Goal: Transaction & Acquisition: Purchase product/service

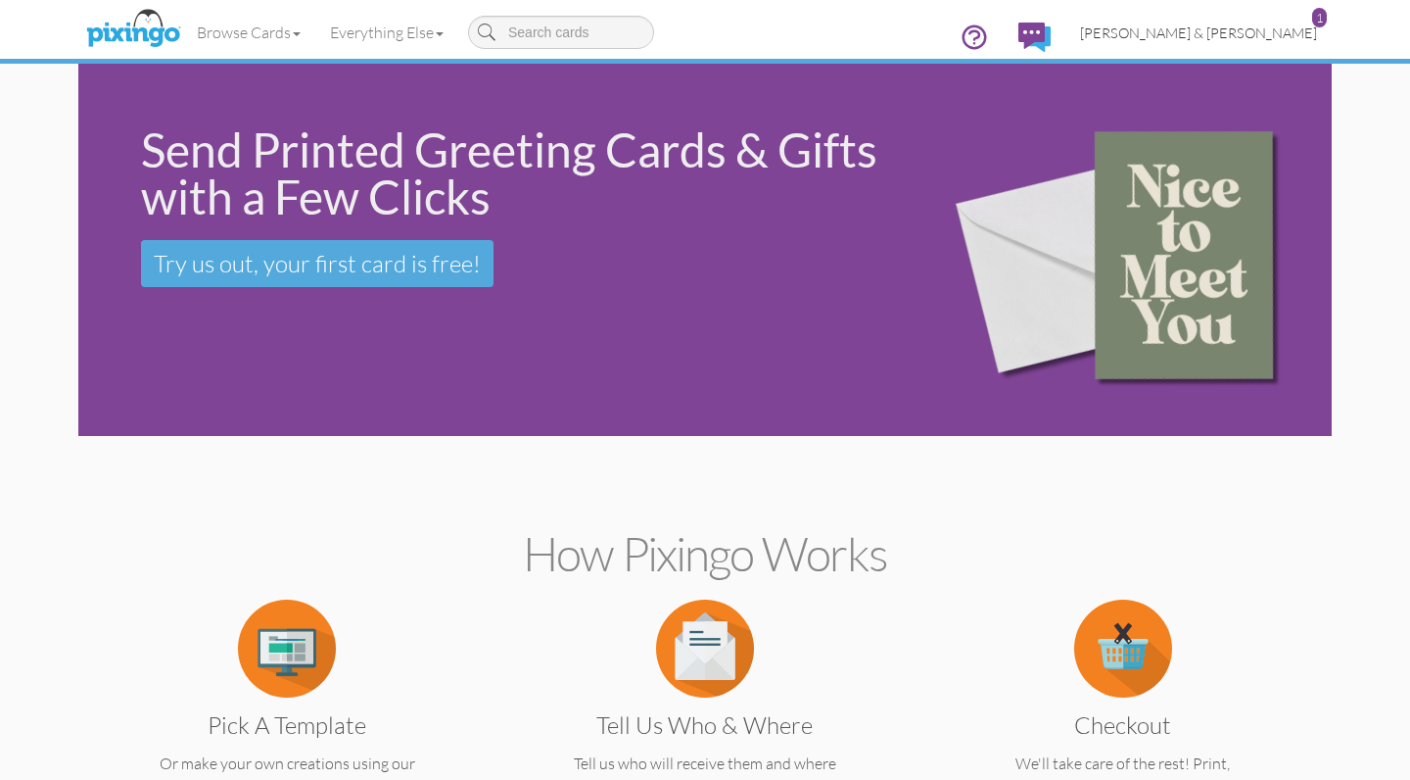
click at [1255, 33] on span "[PERSON_NAME] & [PERSON_NAME]" at bounding box center [1198, 32] width 237 height 17
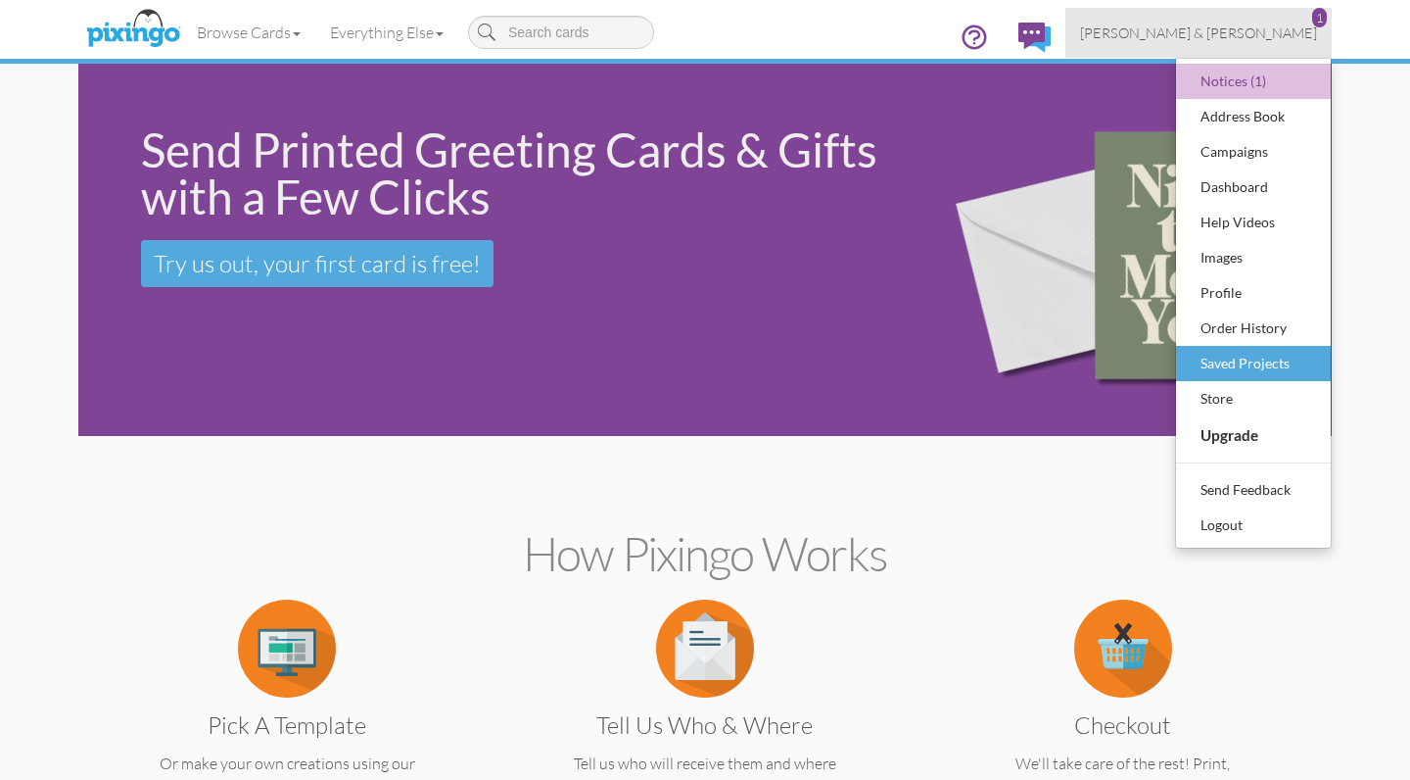
click at [1216, 368] on div "Saved Projects" at bounding box center [1254, 363] width 116 height 29
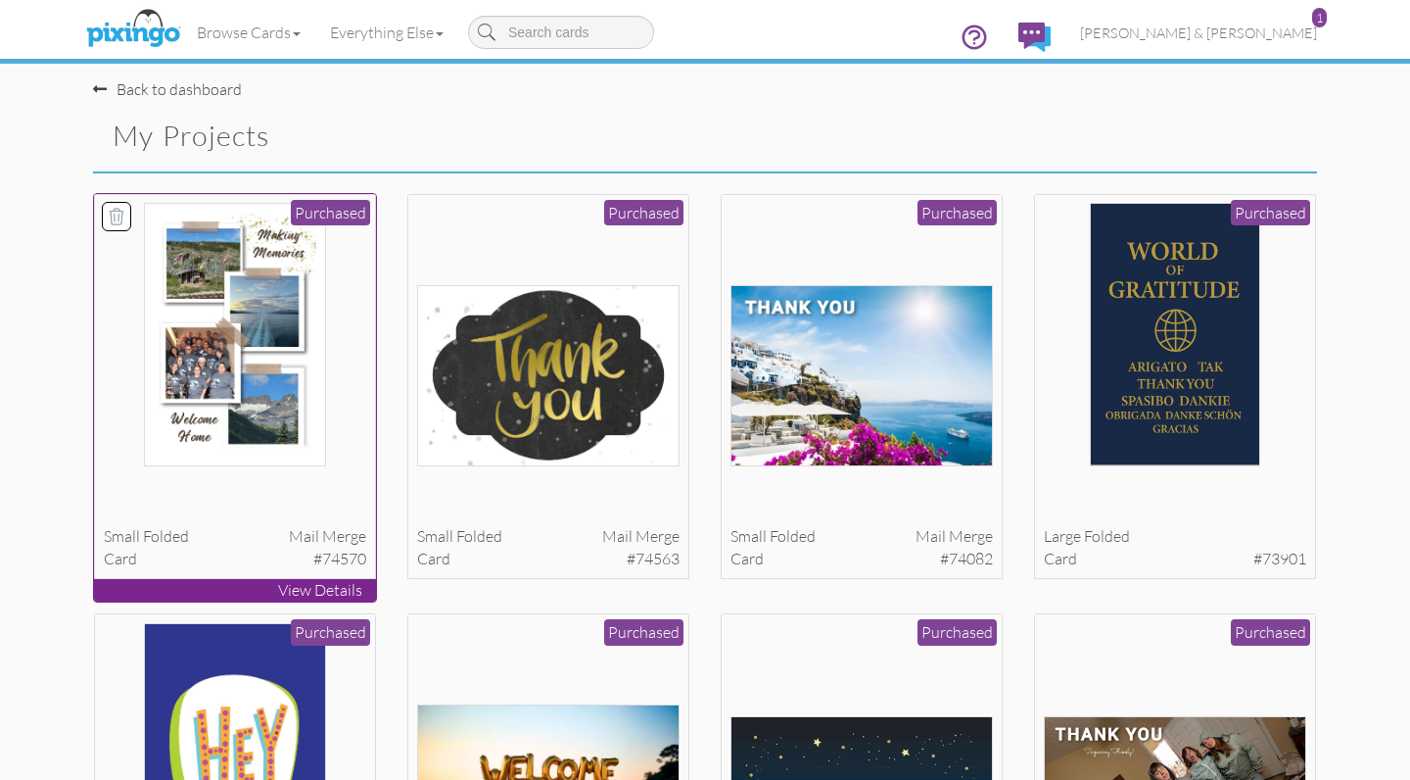
click at [263, 525] on div "small folded Mail merge" at bounding box center [235, 536] width 263 height 23
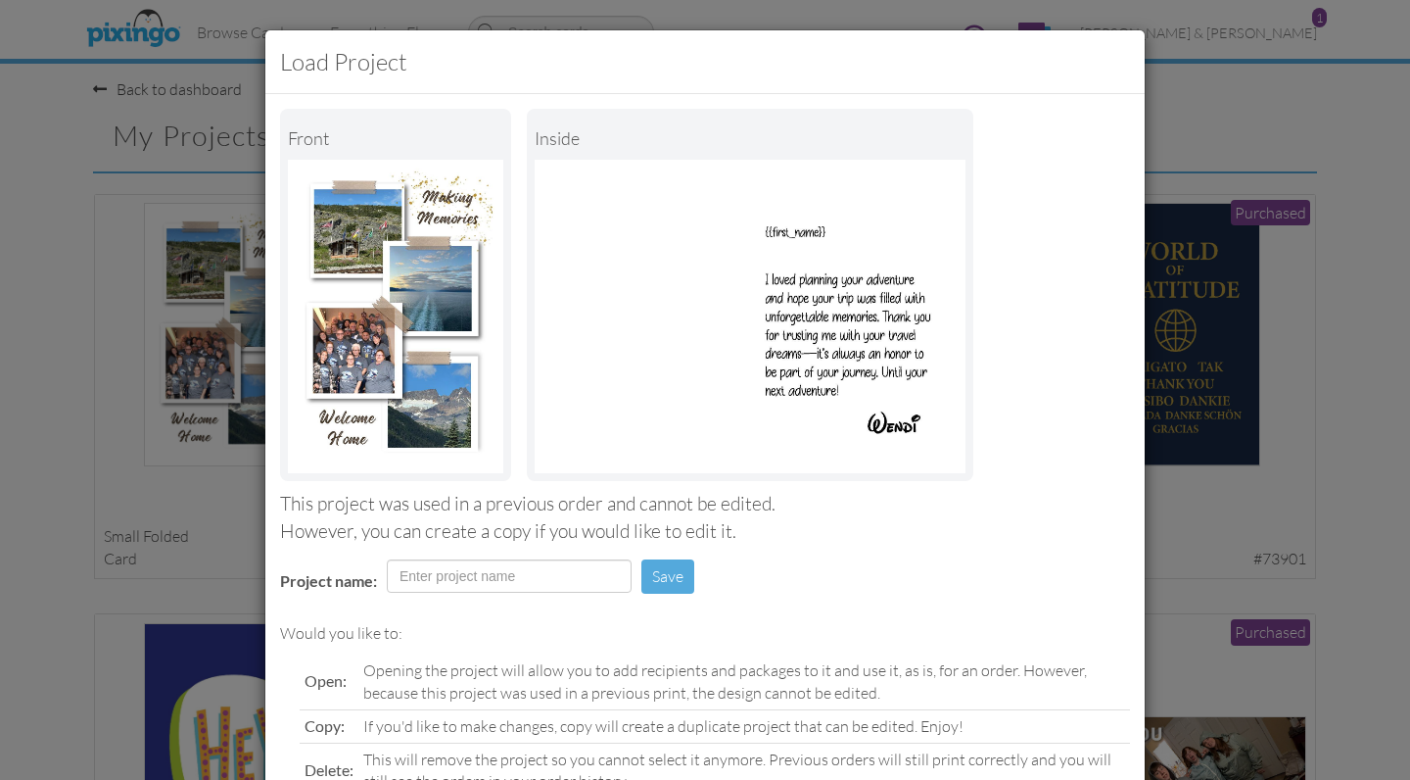
click at [1252, 159] on div "Load Project Front inside This project was used in a previous order and cannot …" at bounding box center [705, 390] width 1410 height 780
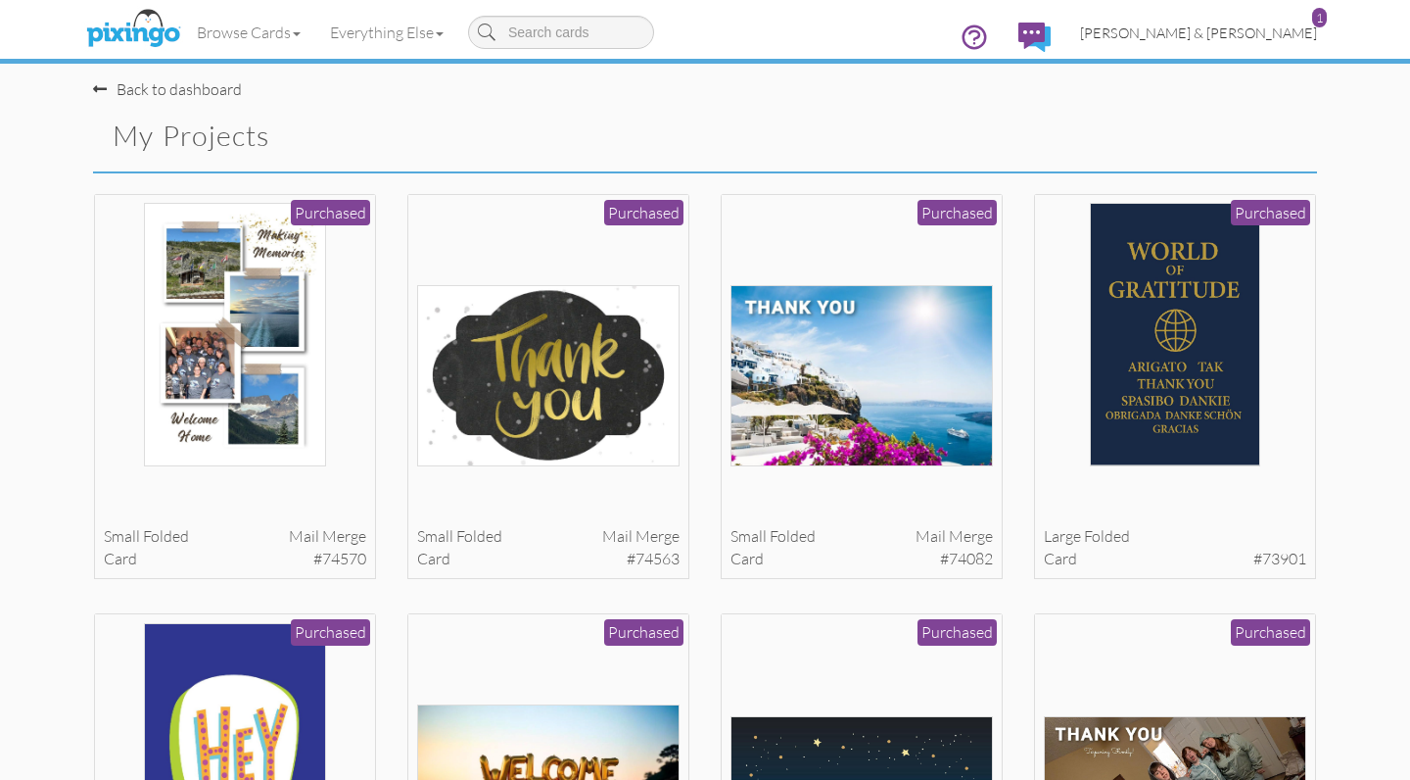
click at [1276, 35] on span "[PERSON_NAME] & [PERSON_NAME]" at bounding box center [1198, 32] width 237 height 17
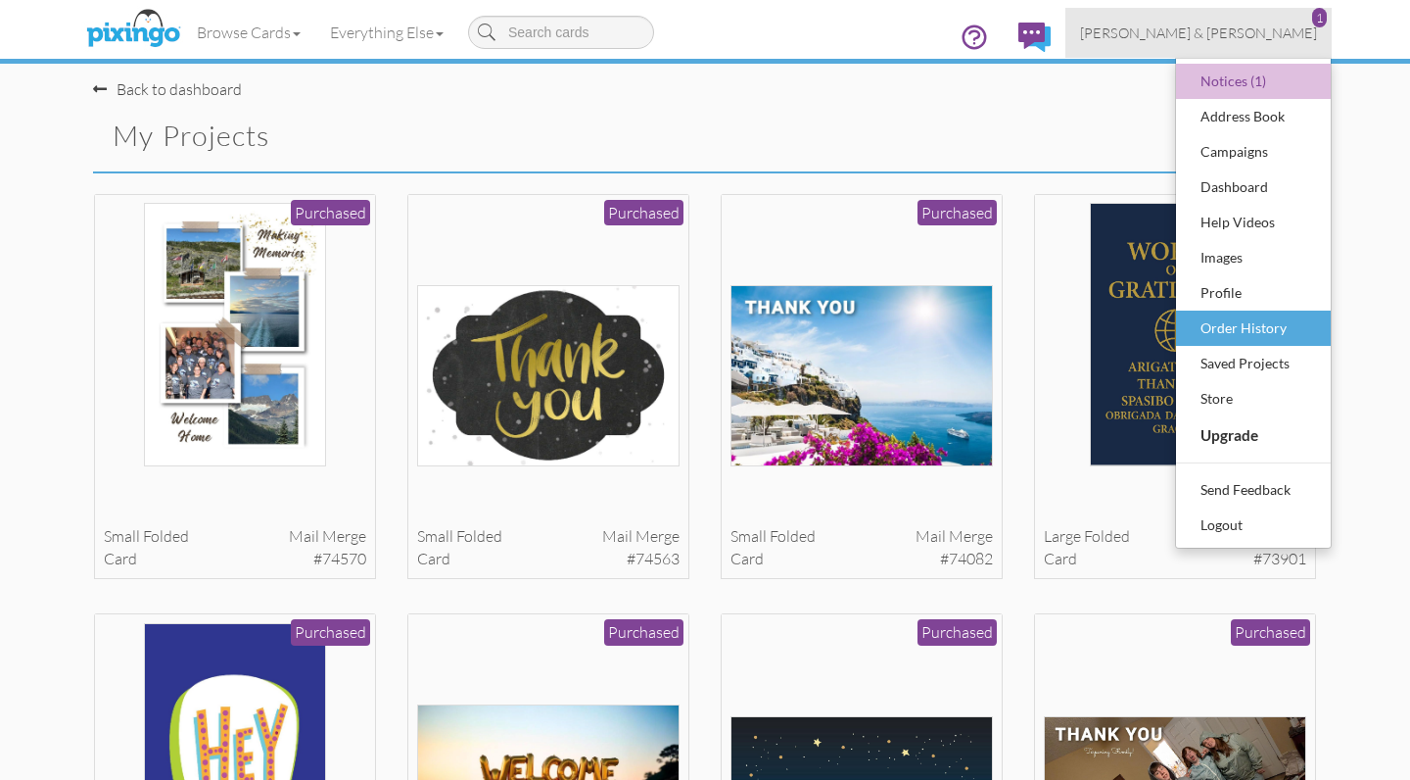
click at [1222, 323] on div "Order History" at bounding box center [1254, 327] width 116 height 29
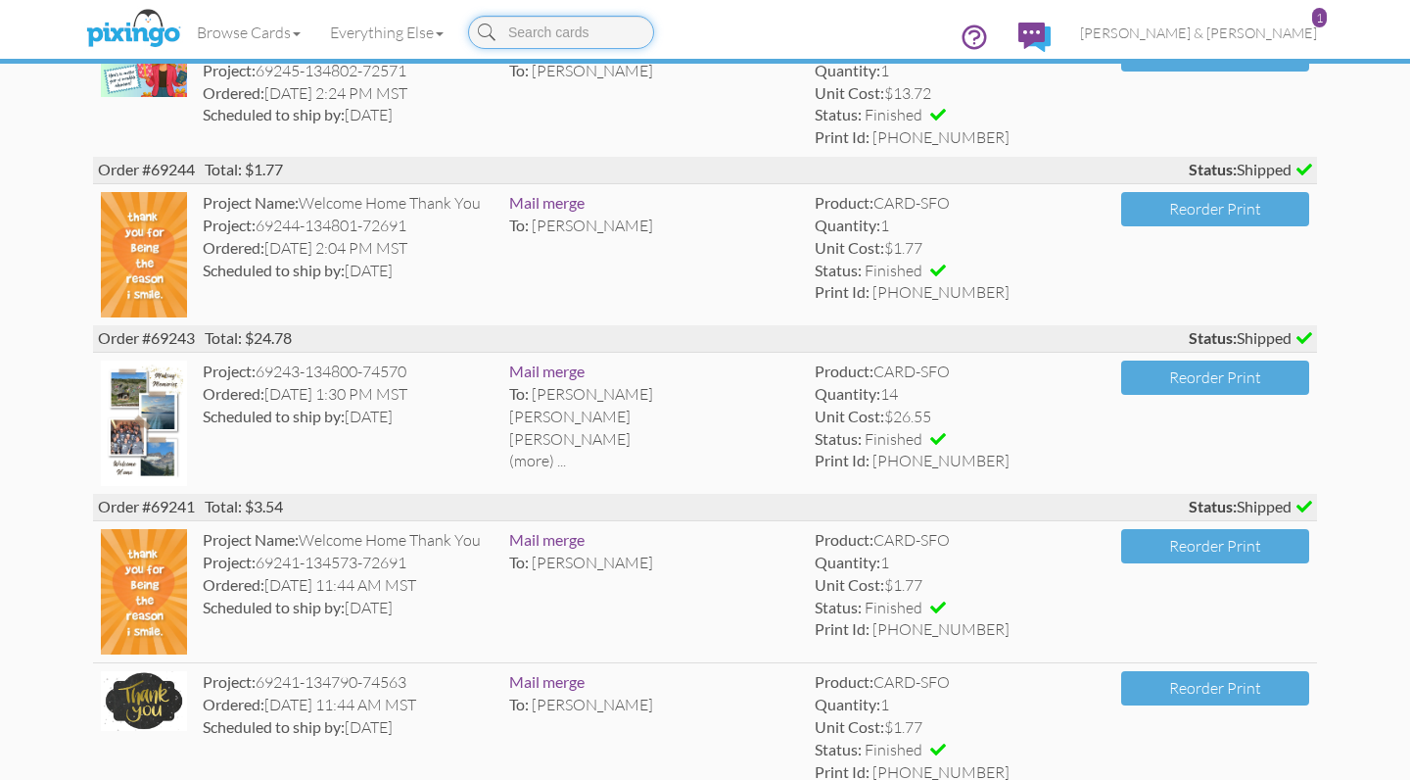
scroll to position [1675, 0]
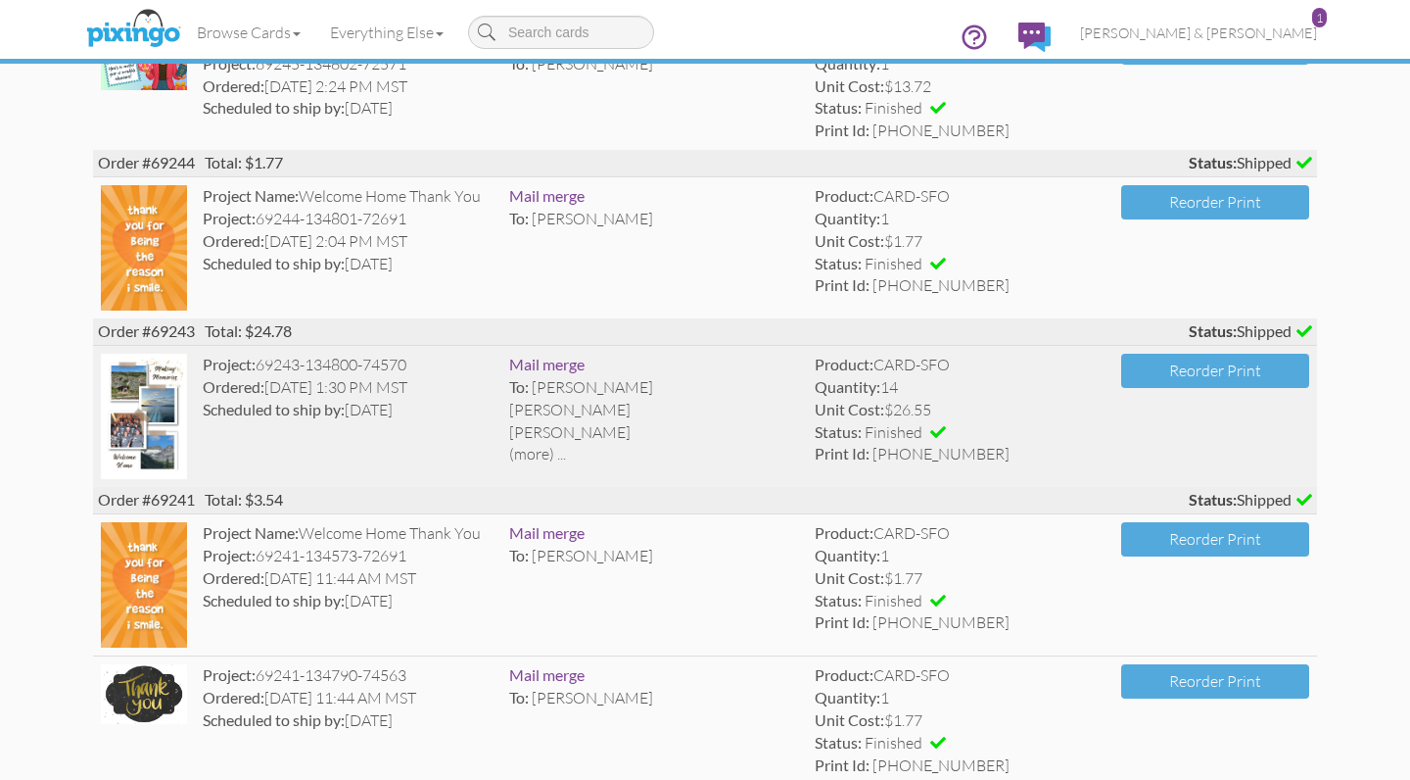
click at [542, 443] on div "(more) ..." at bounding box center [654, 454] width 291 height 23
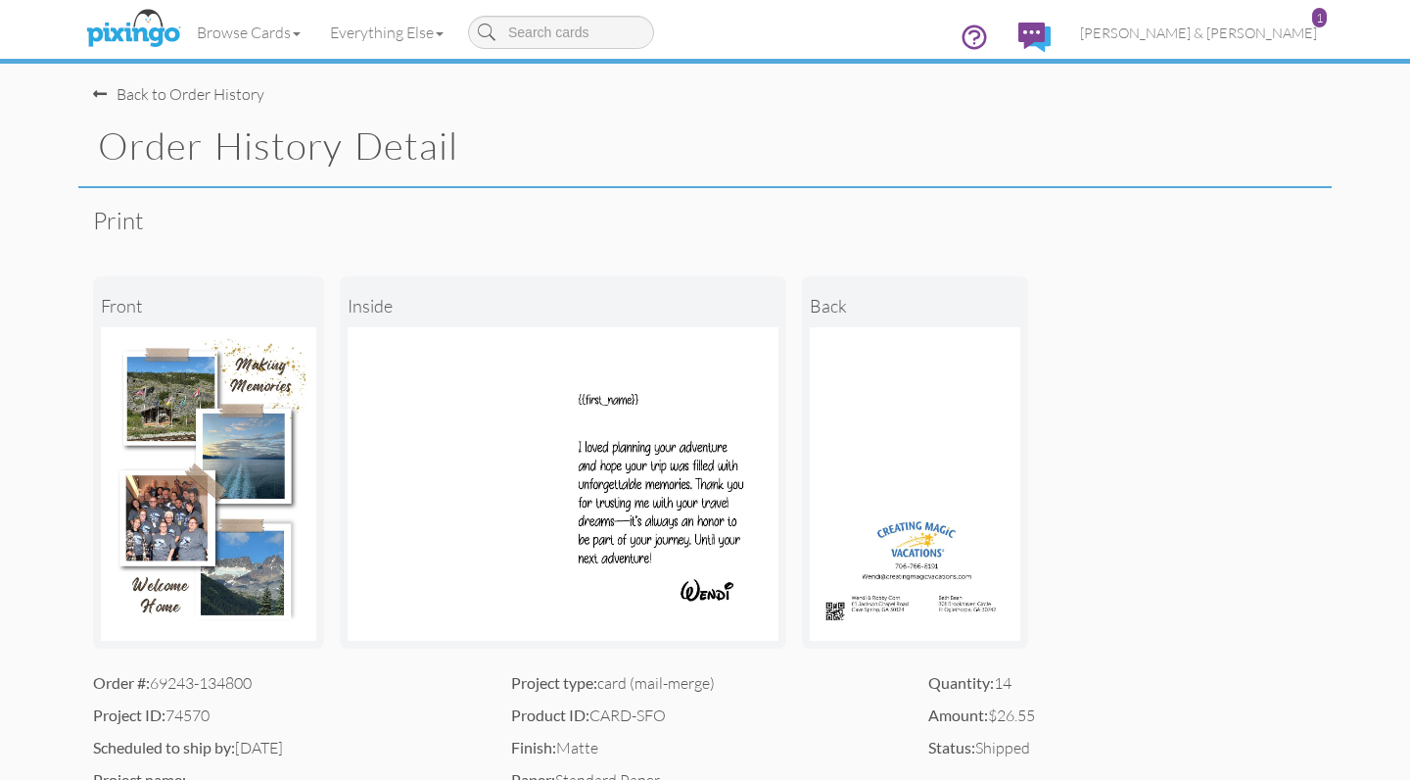
click at [99, 95] on span at bounding box center [100, 94] width 14 height 16
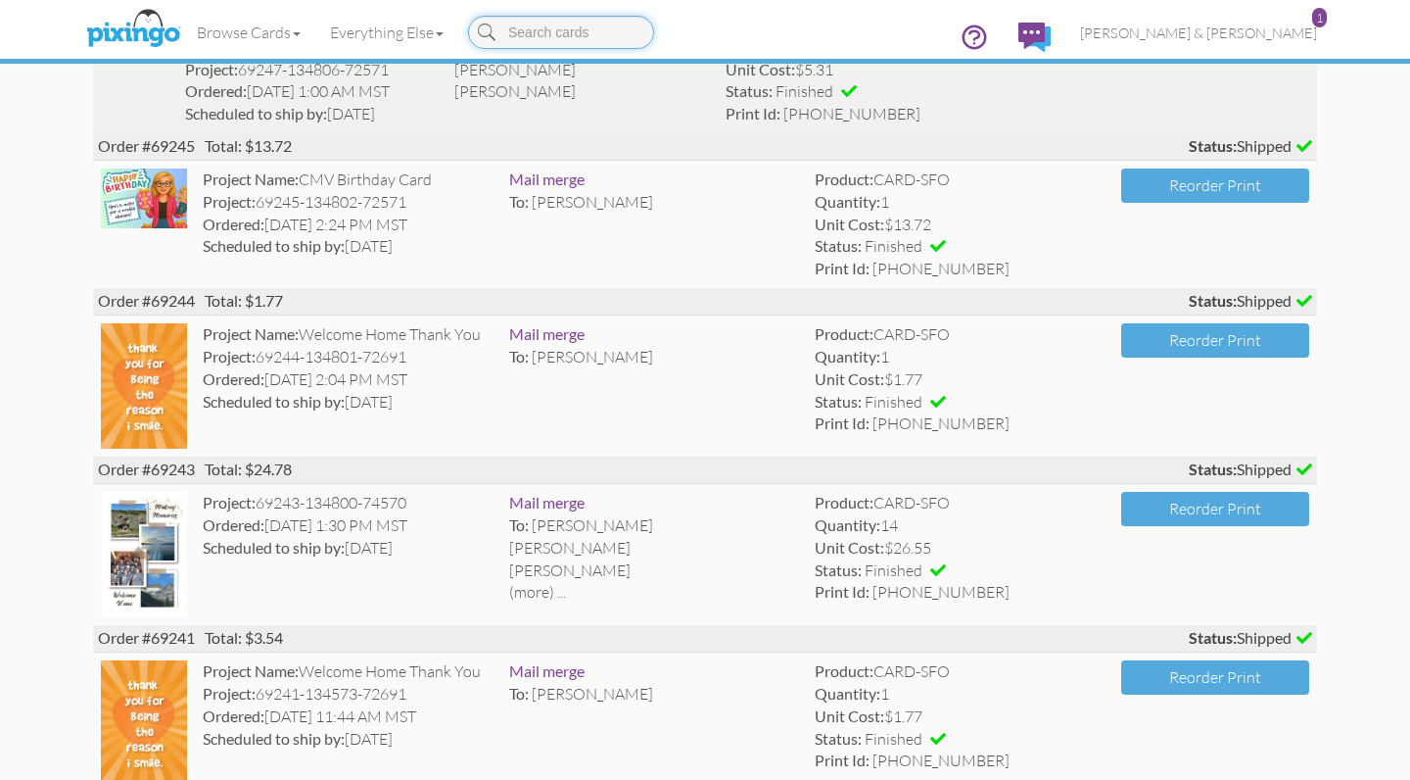
scroll to position [1538, 0]
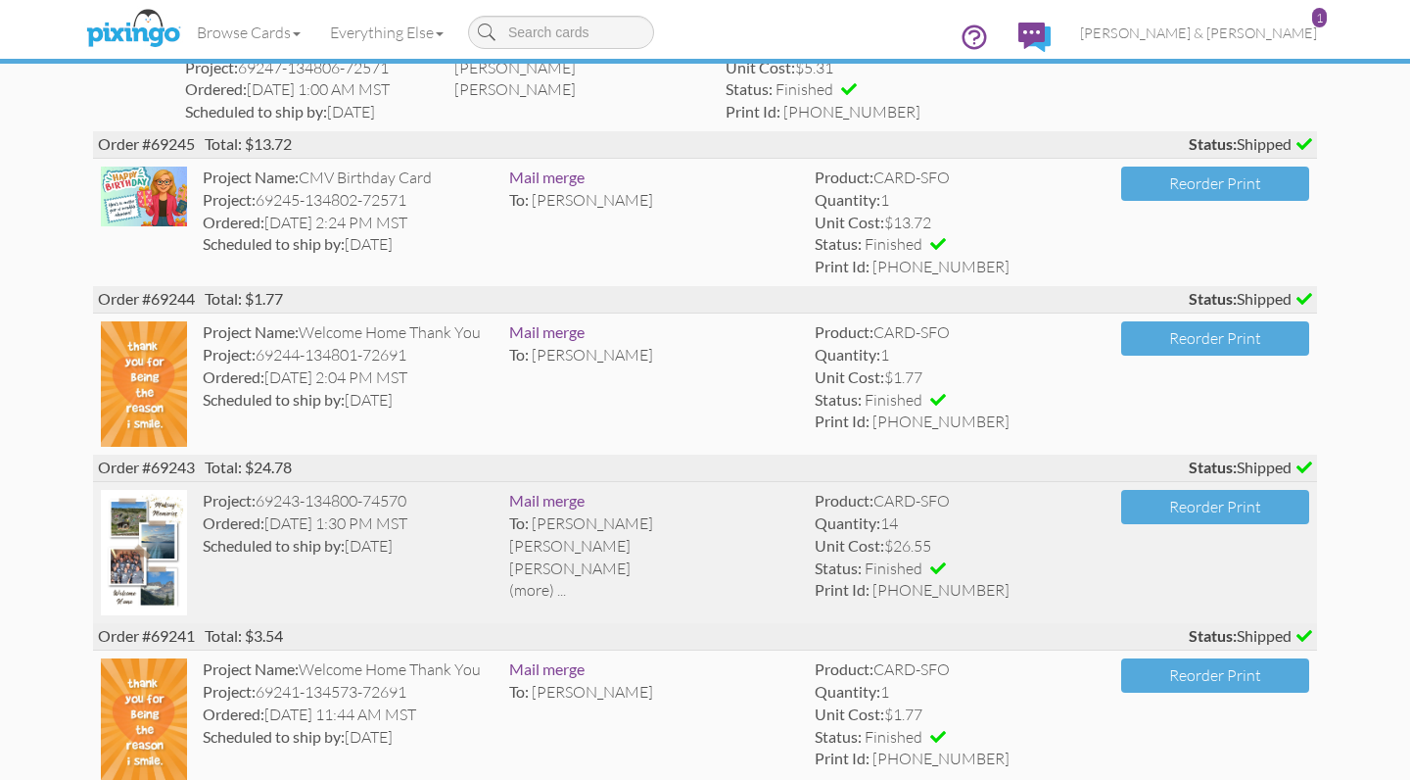
click at [532, 579] on div "(more) ..." at bounding box center [654, 590] width 291 height 23
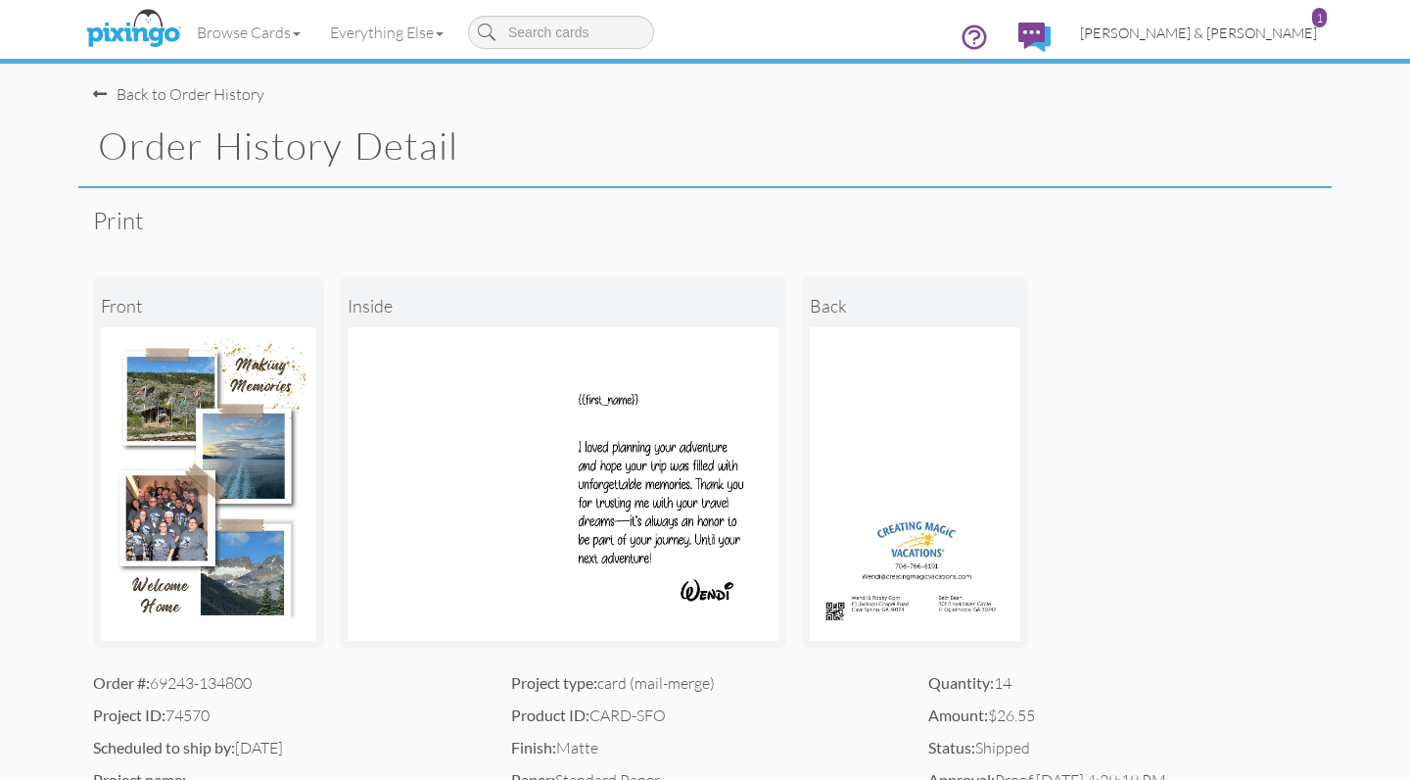
click at [1272, 28] on span "[PERSON_NAME] & [PERSON_NAME]" at bounding box center [1198, 32] width 237 height 17
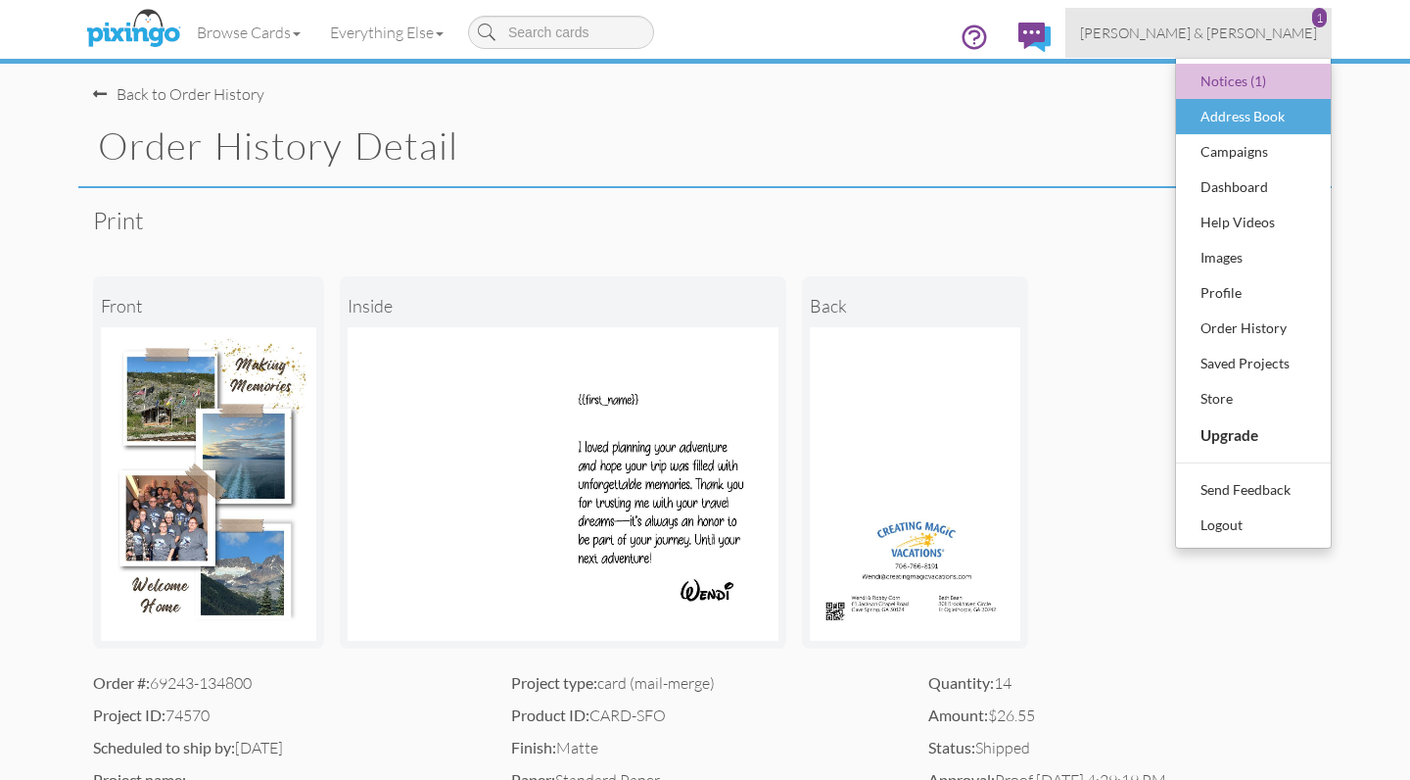
click at [1229, 114] on div "Address Book" at bounding box center [1254, 116] width 116 height 29
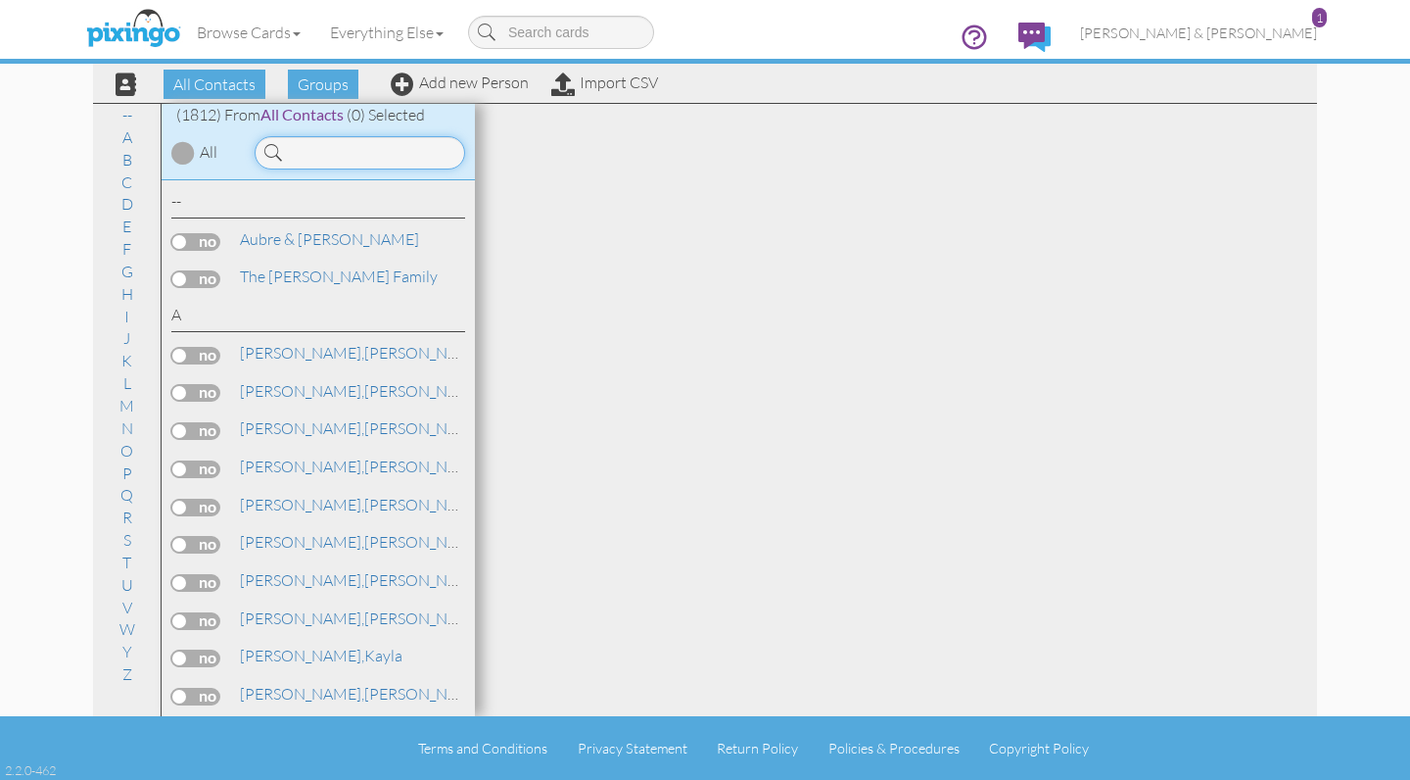
click at [351, 153] on input at bounding box center [360, 152] width 211 height 33
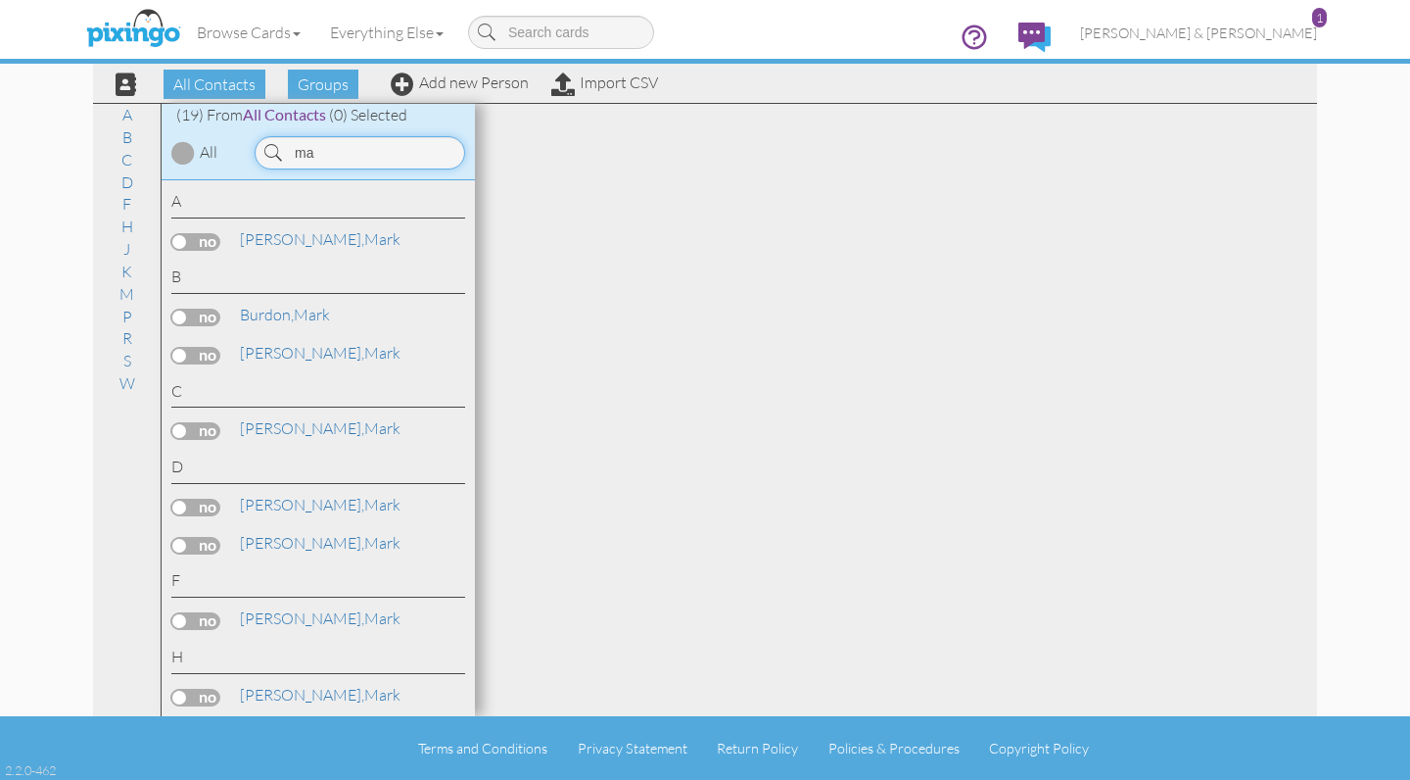
type input "m"
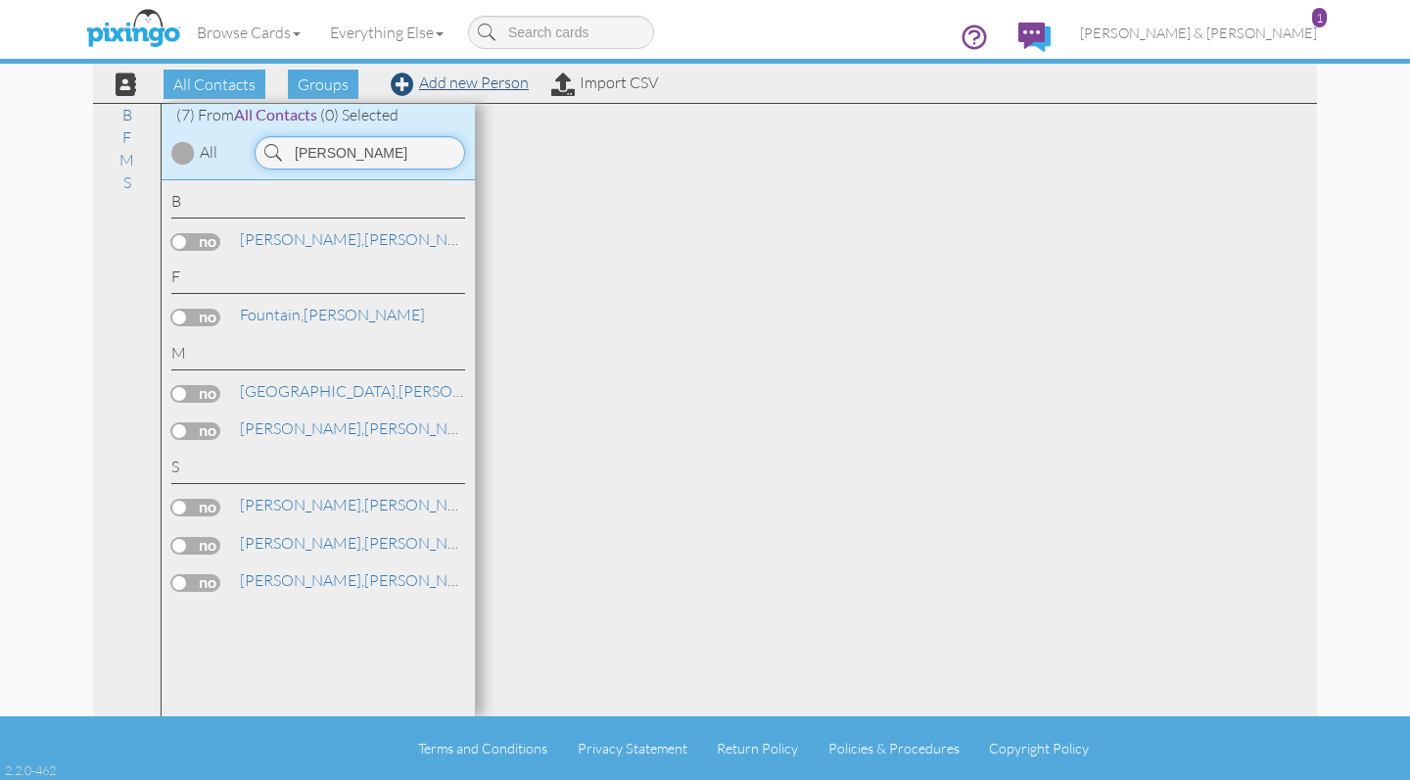
type input "[PERSON_NAME]"
click at [466, 85] on link "Add new Person" at bounding box center [460, 82] width 138 height 20
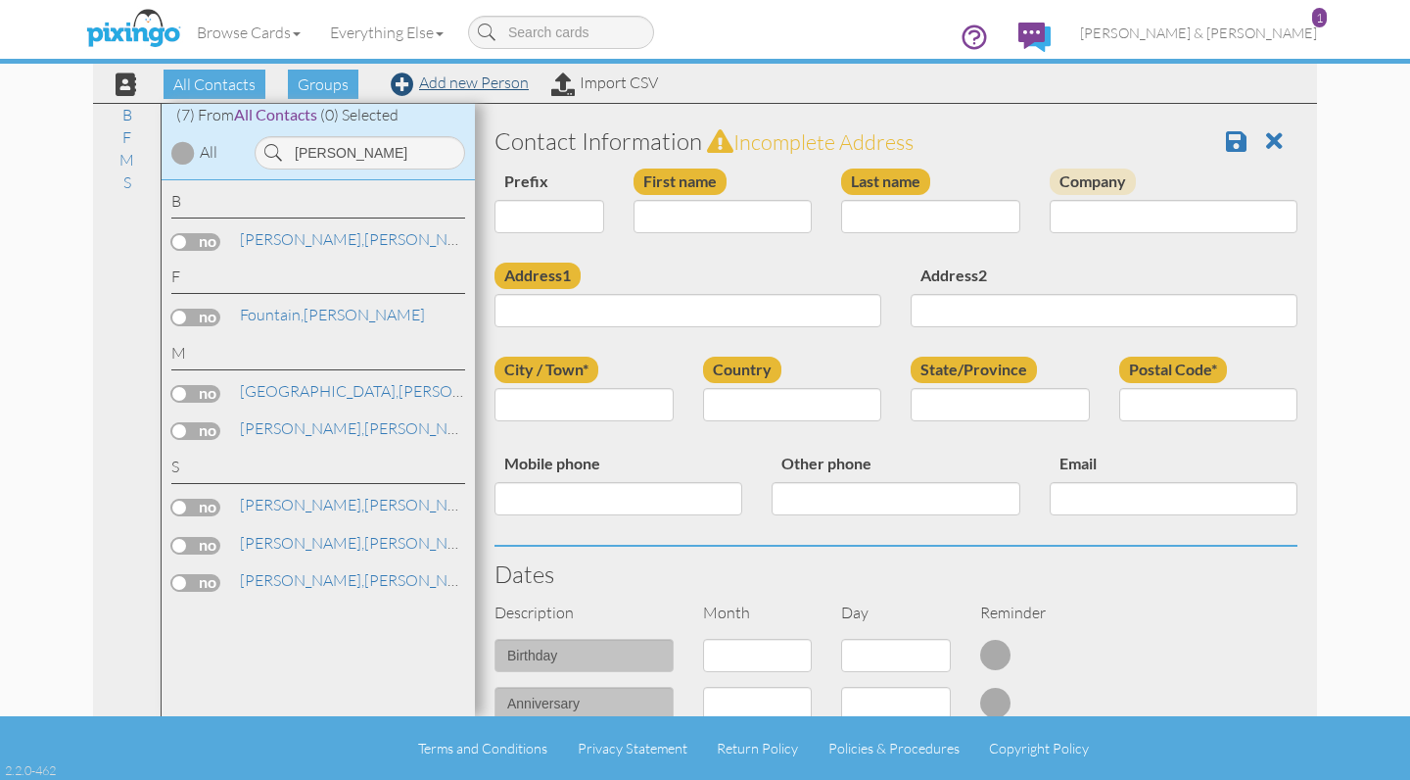
click at [463, 82] on link "Add new Person" at bounding box center [460, 82] width 138 height 20
click at [589, 307] on input "Address1" at bounding box center [688, 310] width 387 height 33
paste input "[STREET_ADDRESS][US_STATE]"
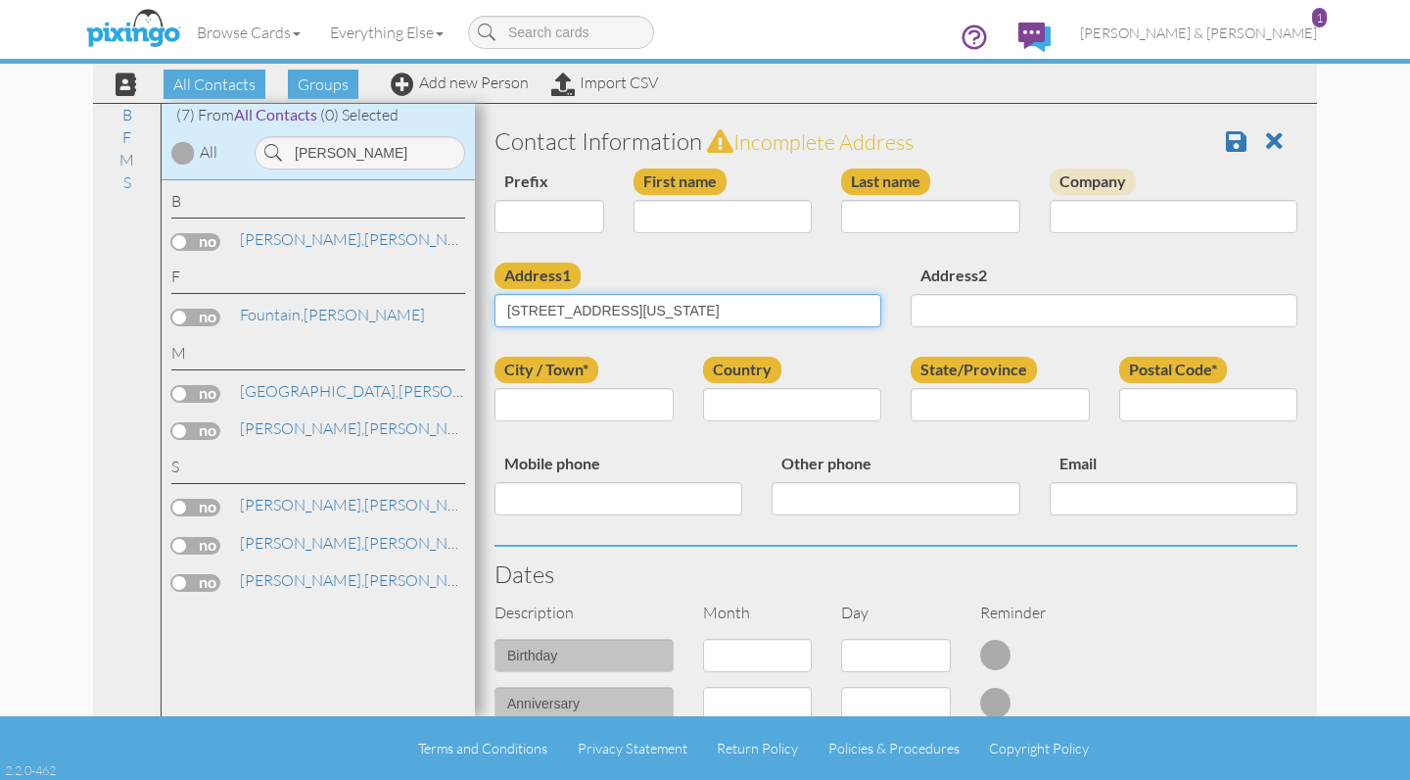
drag, startPoint x: 611, startPoint y: 307, endPoint x: 789, endPoint y: 303, distance: 178.3
click at [789, 303] on input "[STREET_ADDRESS][US_STATE]" at bounding box center [688, 310] width 387 height 33
type input "[STREET_ADDRESS]"
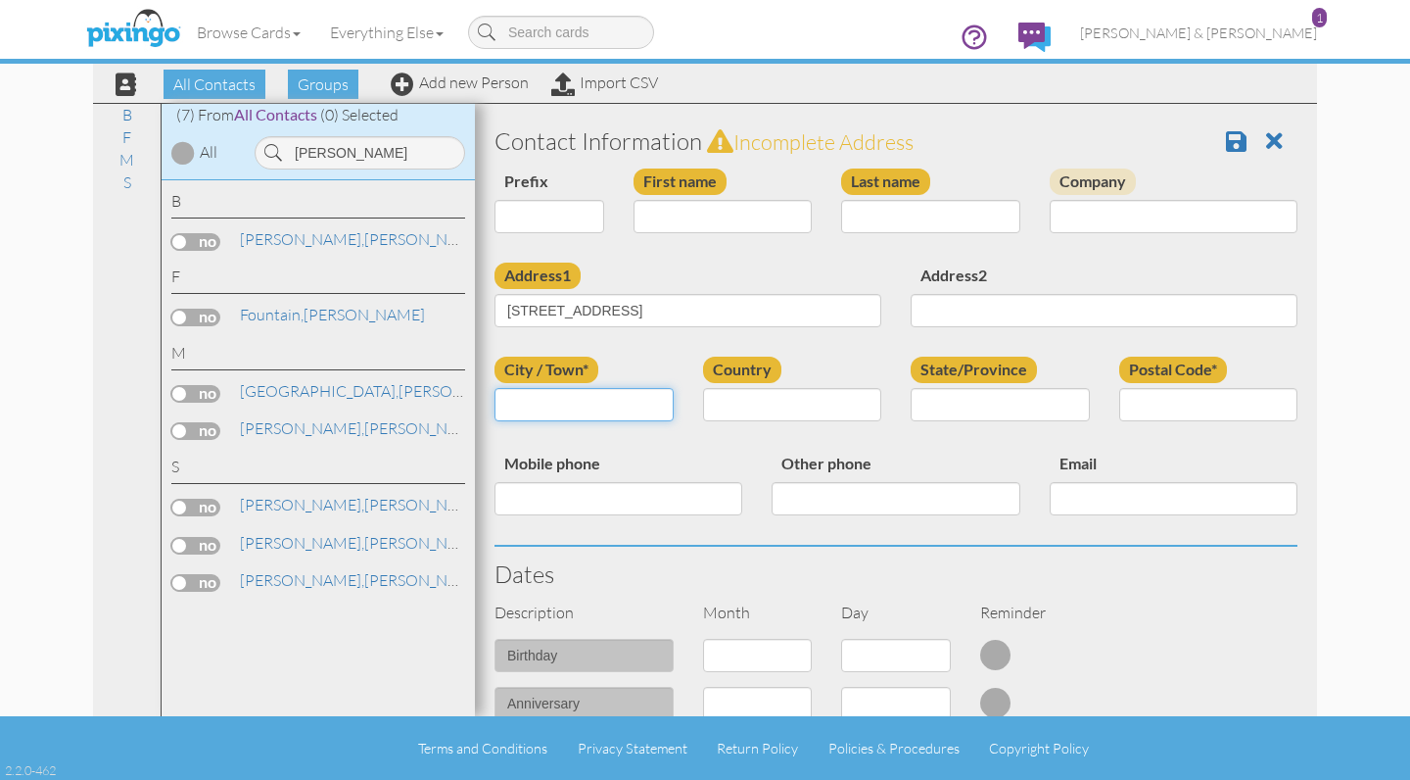
click at [595, 395] on input "City / Town*" at bounding box center [584, 404] width 179 height 33
paste input "[GEOGRAPHIC_DATA], [US_STATE][GEOGRAPHIC_DATA]"
drag, startPoint x: 565, startPoint y: 402, endPoint x: 617, endPoint y: 401, distance: 51.9
click at [617, 401] on input "[GEOGRAPHIC_DATA], [US_STATE][GEOGRAPHIC_DATA]" at bounding box center [584, 404] width 179 height 33
drag, startPoint x: 601, startPoint y: 399, endPoint x: 563, endPoint y: 399, distance: 38.2
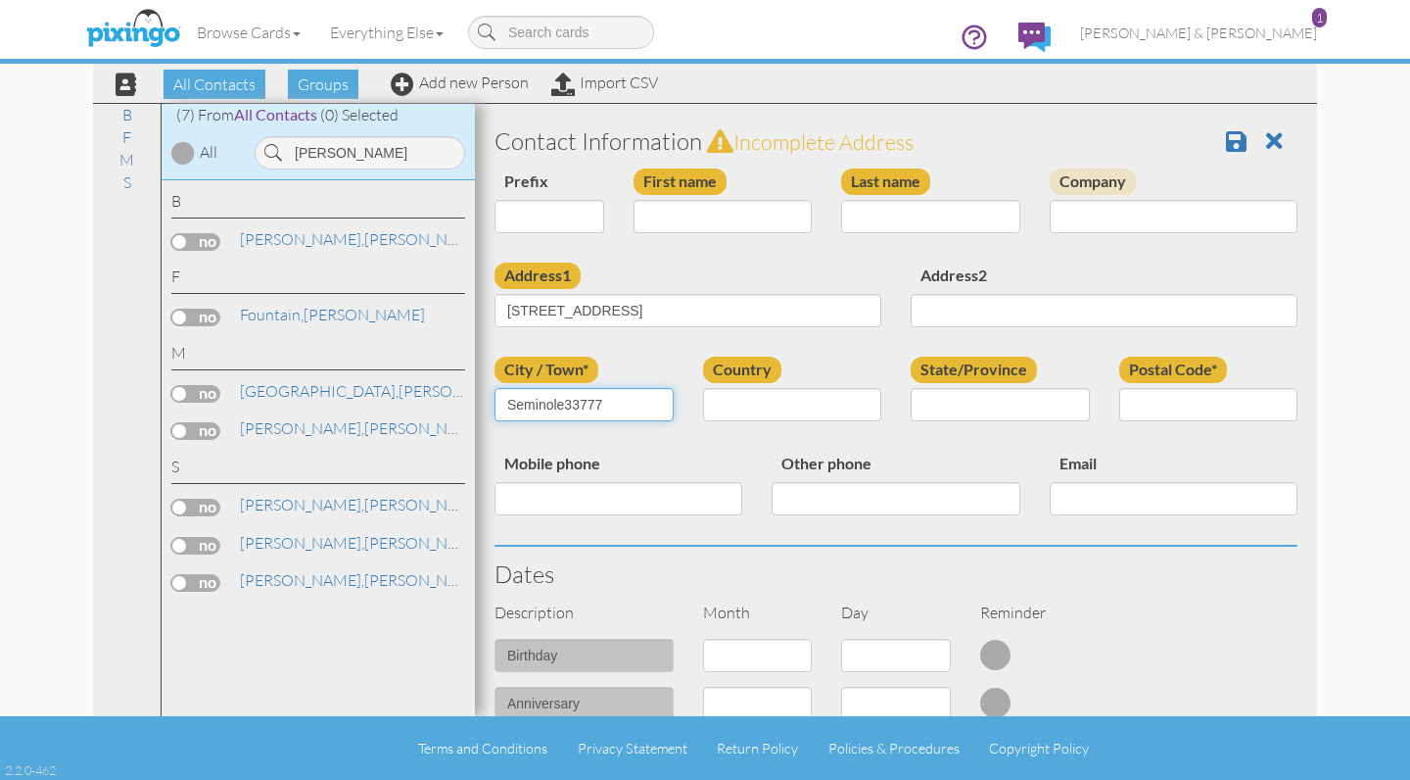
click at [563, 399] on input "Seminole33777" at bounding box center [584, 404] width 179 height 33
type input "Seminole"
click at [1145, 404] on input "Postal Code*" at bounding box center [1208, 404] width 179 height 33
paste input "33777"
type input "33777"
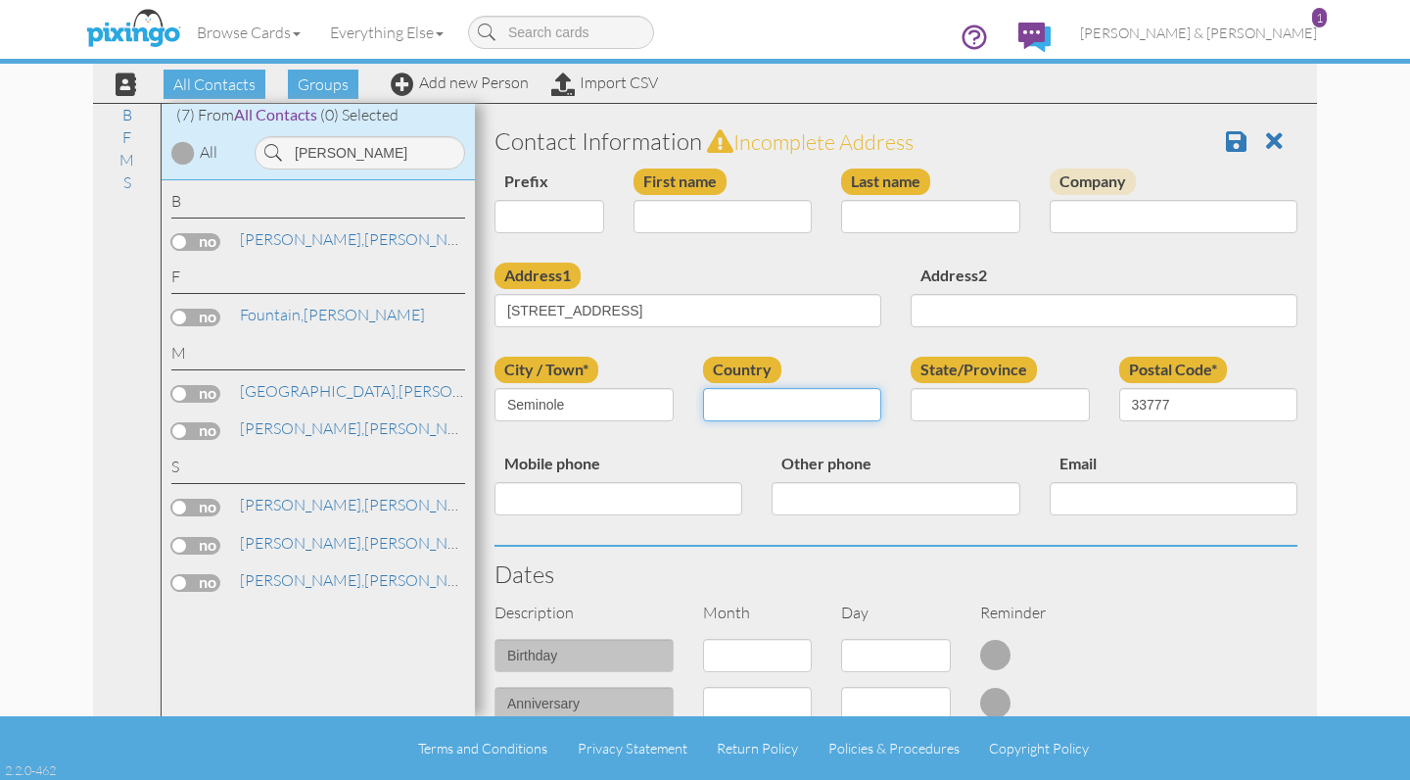
select select "object:12128"
select select "object:12387"
click at [698, 213] on input "First name" at bounding box center [723, 216] width 179 height 33
click at [690, 211] on input "First name" at bounding box center [723, 216] width 179 height 33
paste input "[PERSON_NAME]"
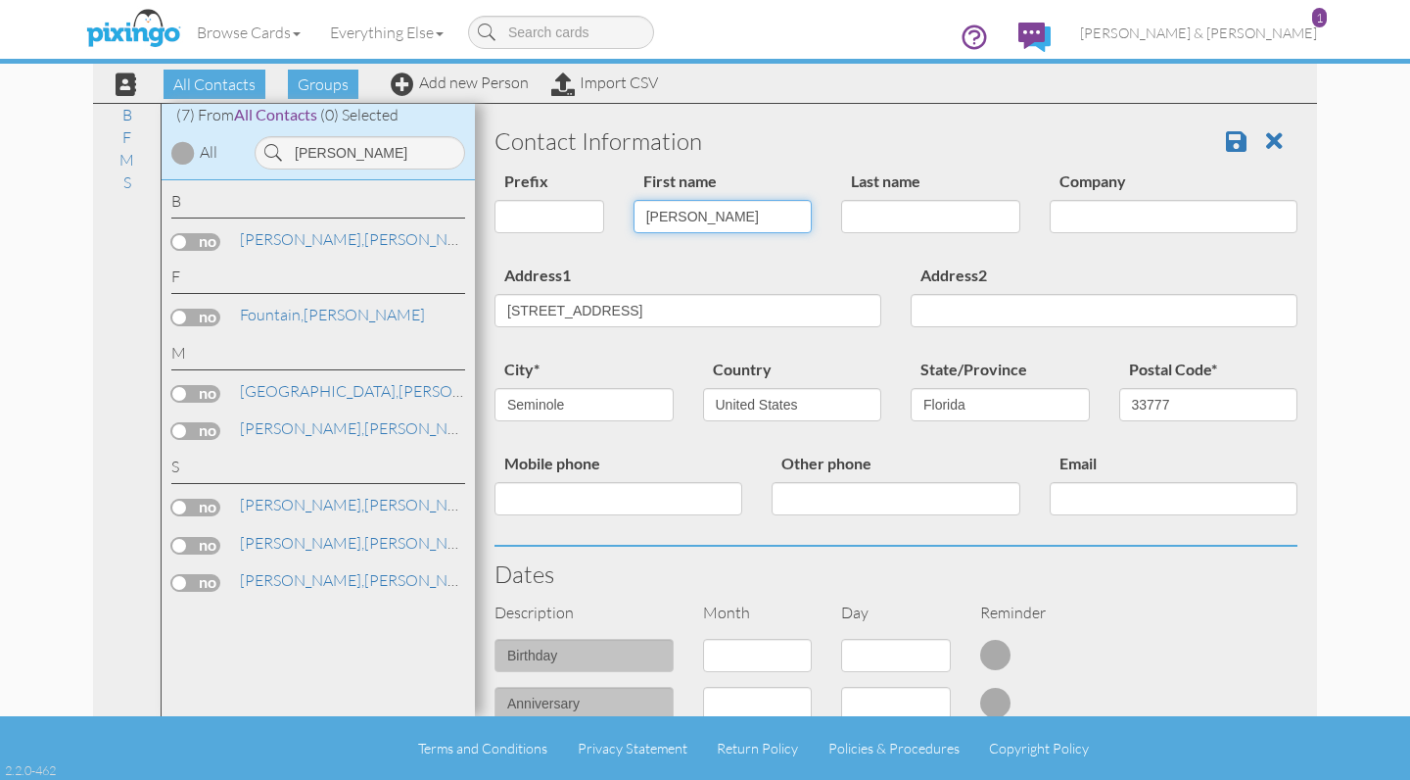
drag, startPoint x: 714, startPoint y: 219, endPoint x: 736, endPoint y: 216, distance: 22.7
click at [736, 216] on input "[PERSON_NAME]" at bounding box center [723, 216] width 179 height 33
type input "[PERSON_NAME]"
click at [878, 217] on input "Last name" at bounding box center [930, 216] width 179 height 33
paste input "[PERSON_NAME]"
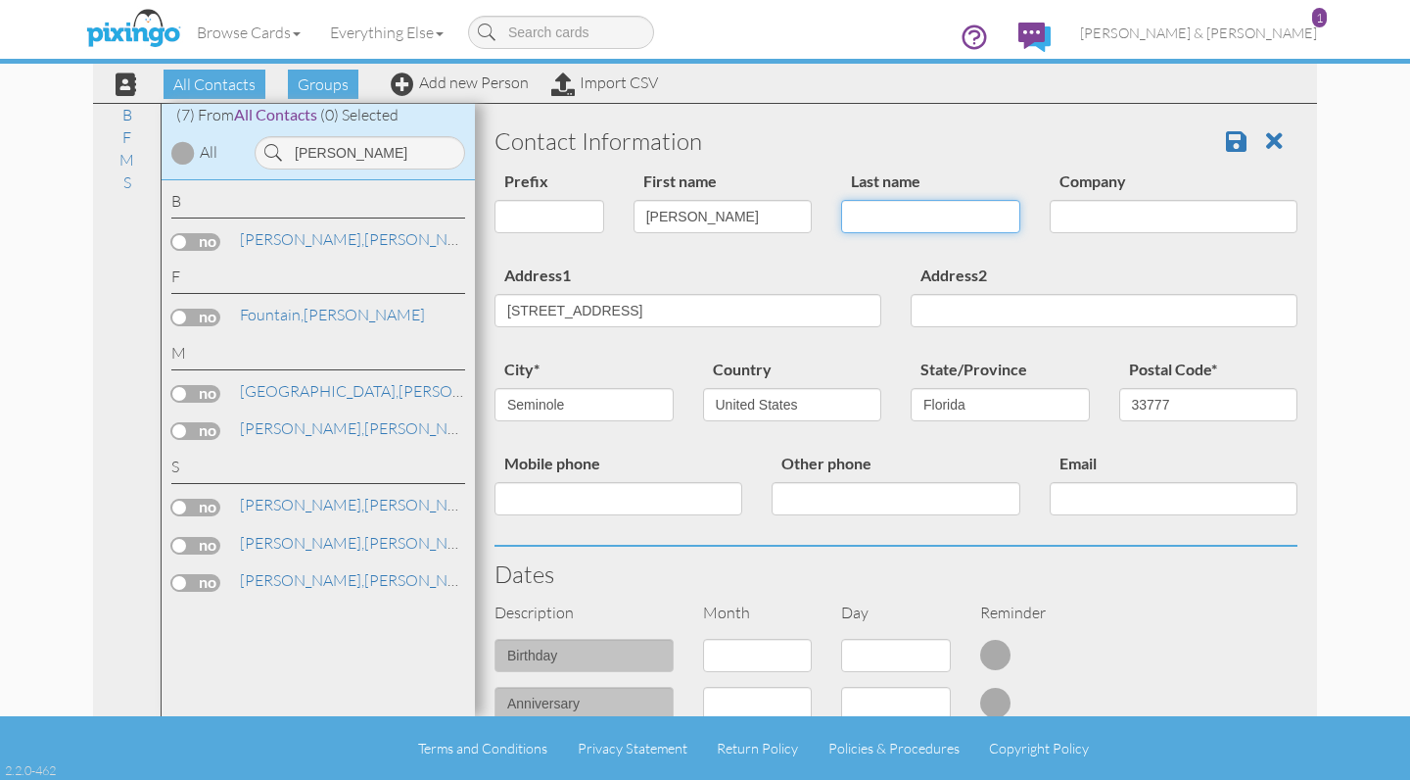
type input "[PERSON_NAME]"
drag, startPoint x: 944, startPoint y: 219, endPoint x: 831, endPoint y: 214, distance: 112.7
click at [831, 214] on div "Last name [PERSON_NAME]" at bounding box center [931, 207] width 209 height 79
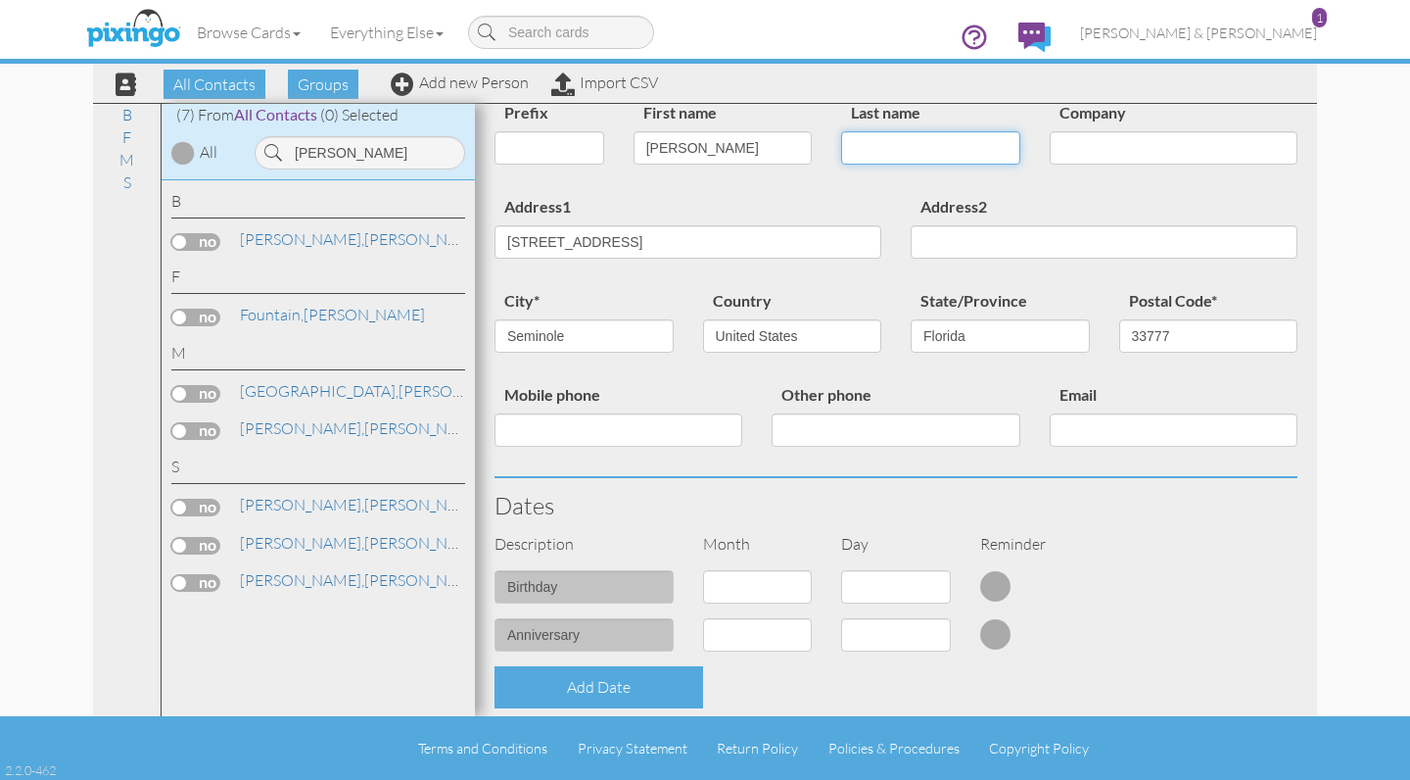
scroll to position [87, 0]
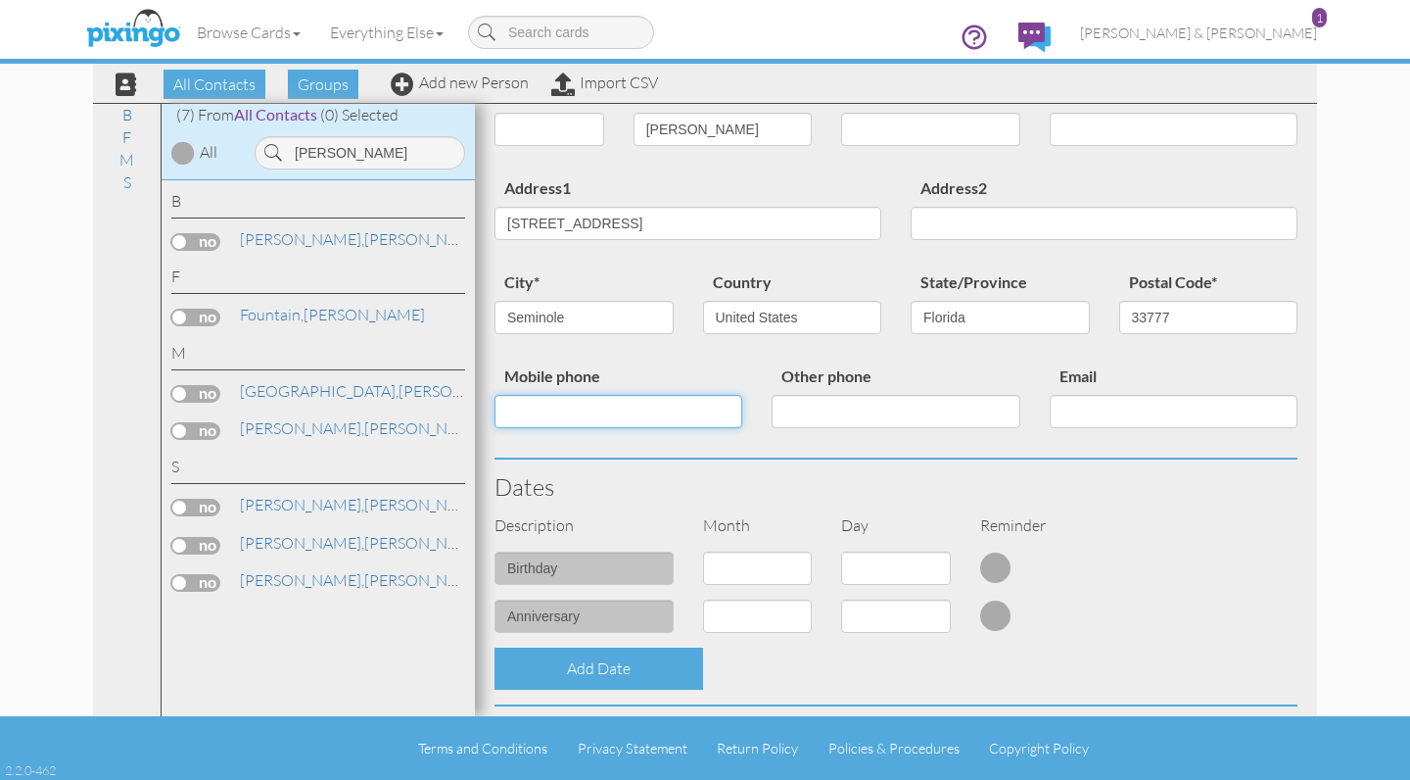
click at [705, 404] on input "Mobile phone" at bounding box center [619, 411] width 248 height 33
select select "object:12116"
select select "number:15"
click at [894, 508] on div "Dates" at bounding box center [896, 486] width 832 height 55
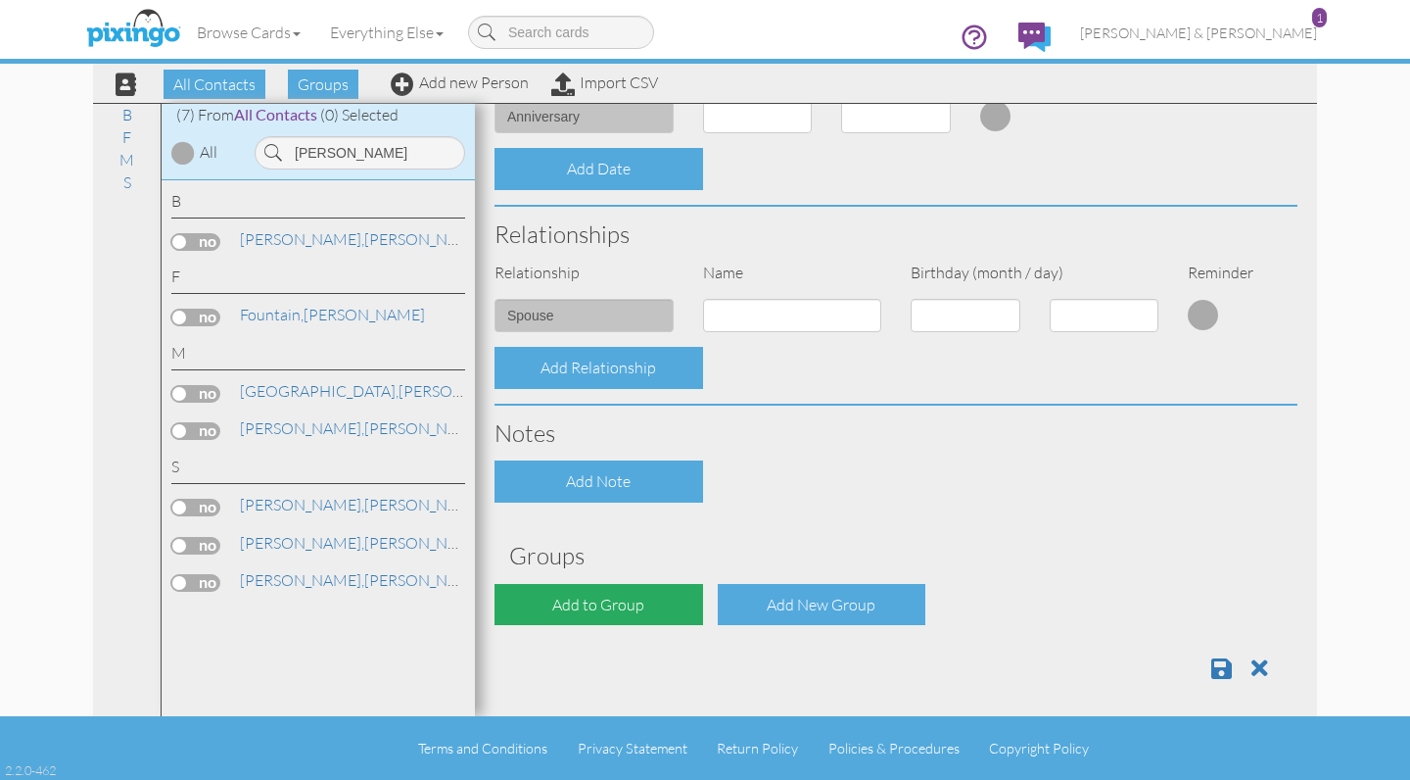
scroll to position [586, 0]
click at [636, 591] on div "Add to Group" at bounding box center [599, 606] width 209 height 42
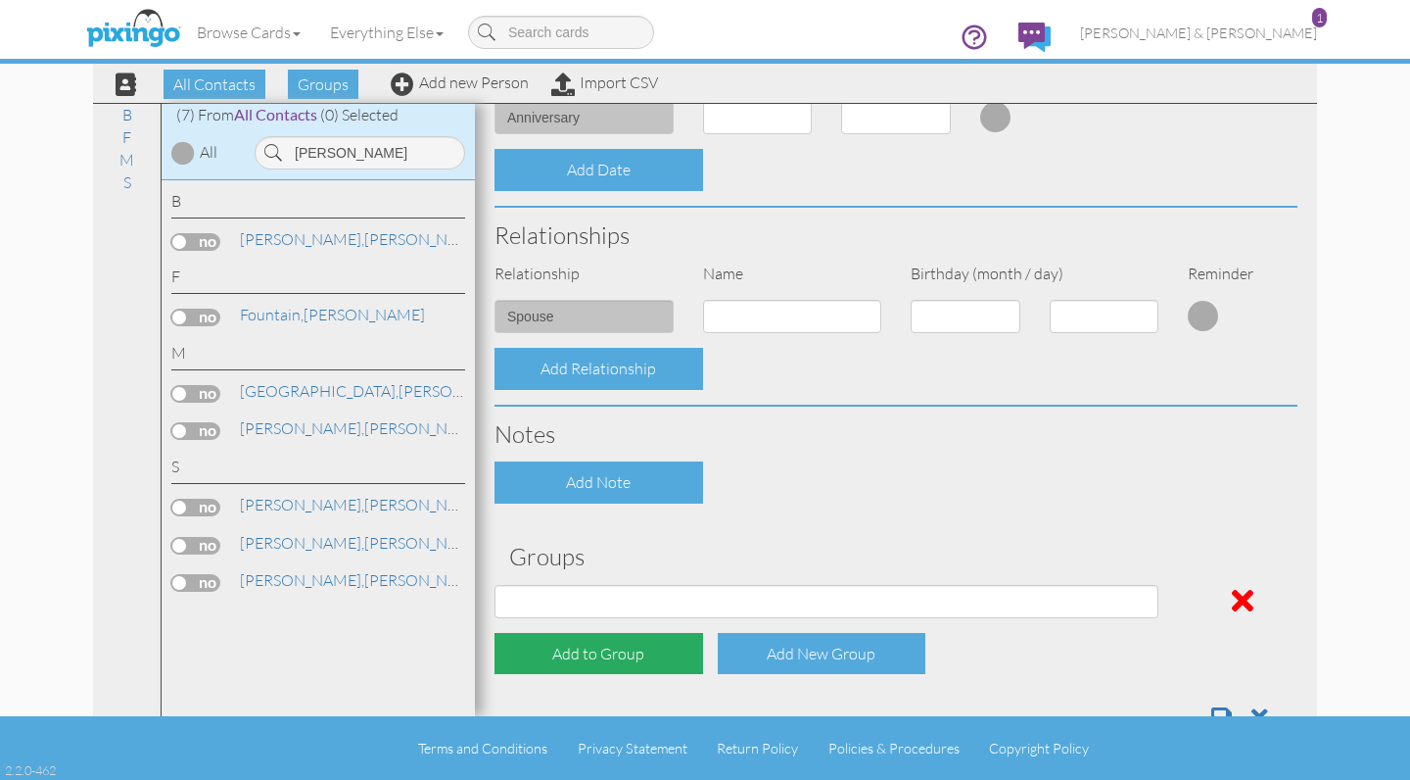
click at [616, 638] on div "Add to Group" at bounding box center [599, 654] width 209 height 42
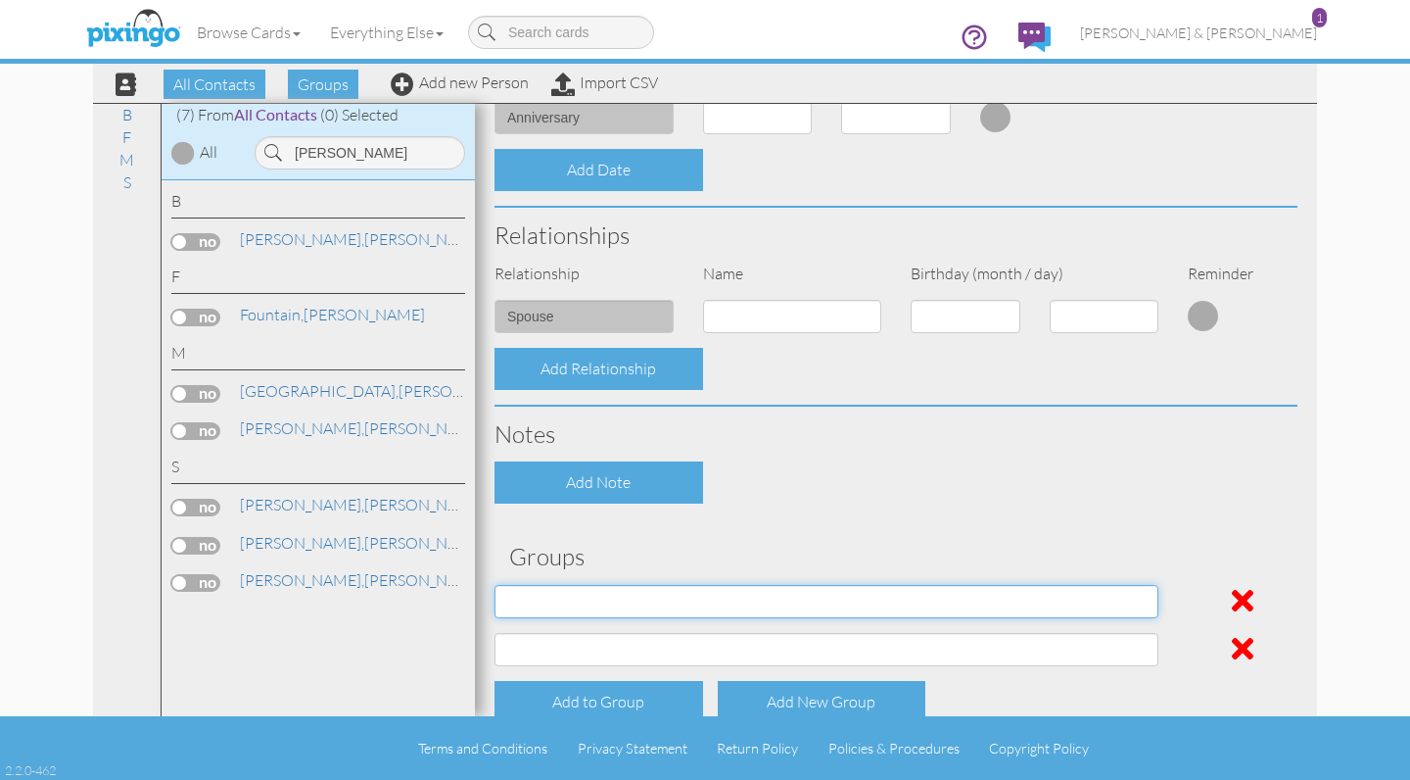
select select "object:12438"
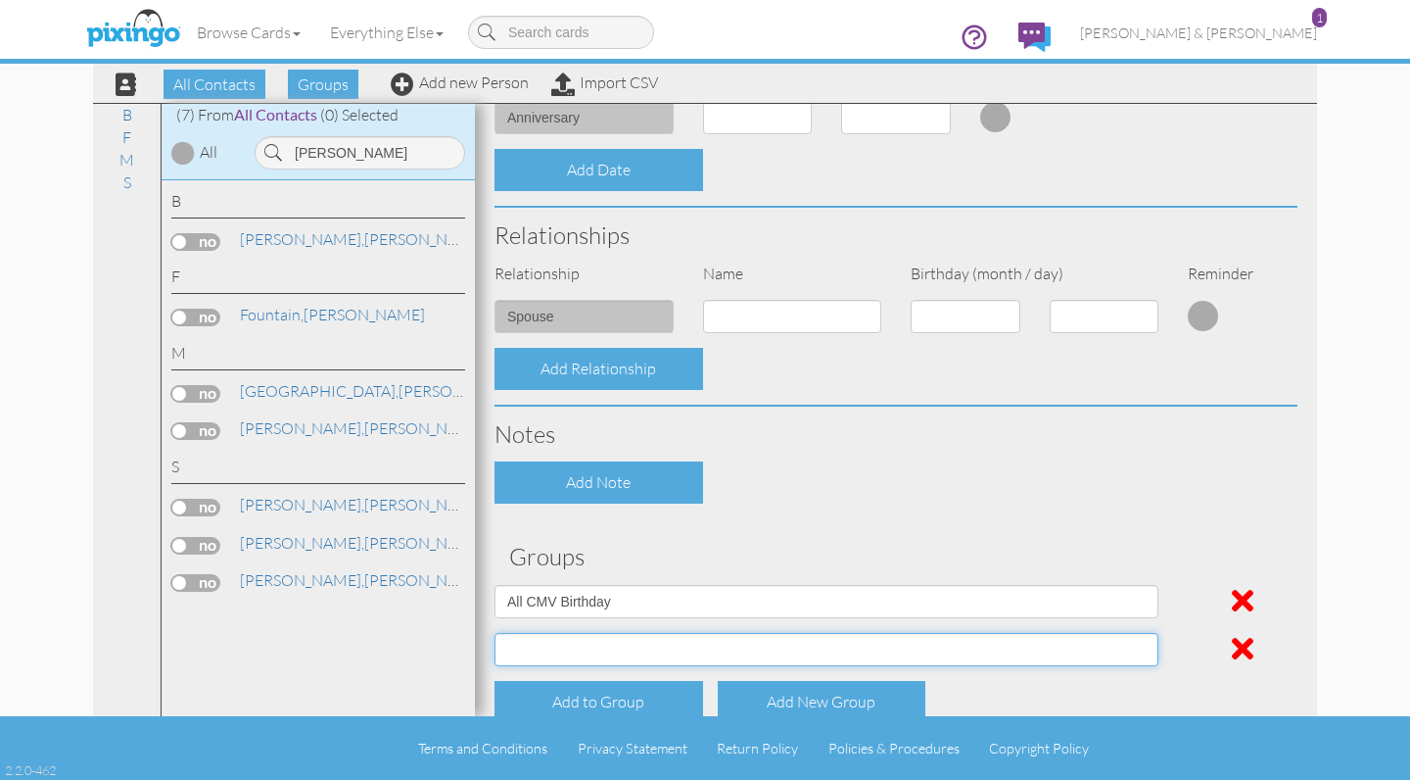
select select "object:12439"
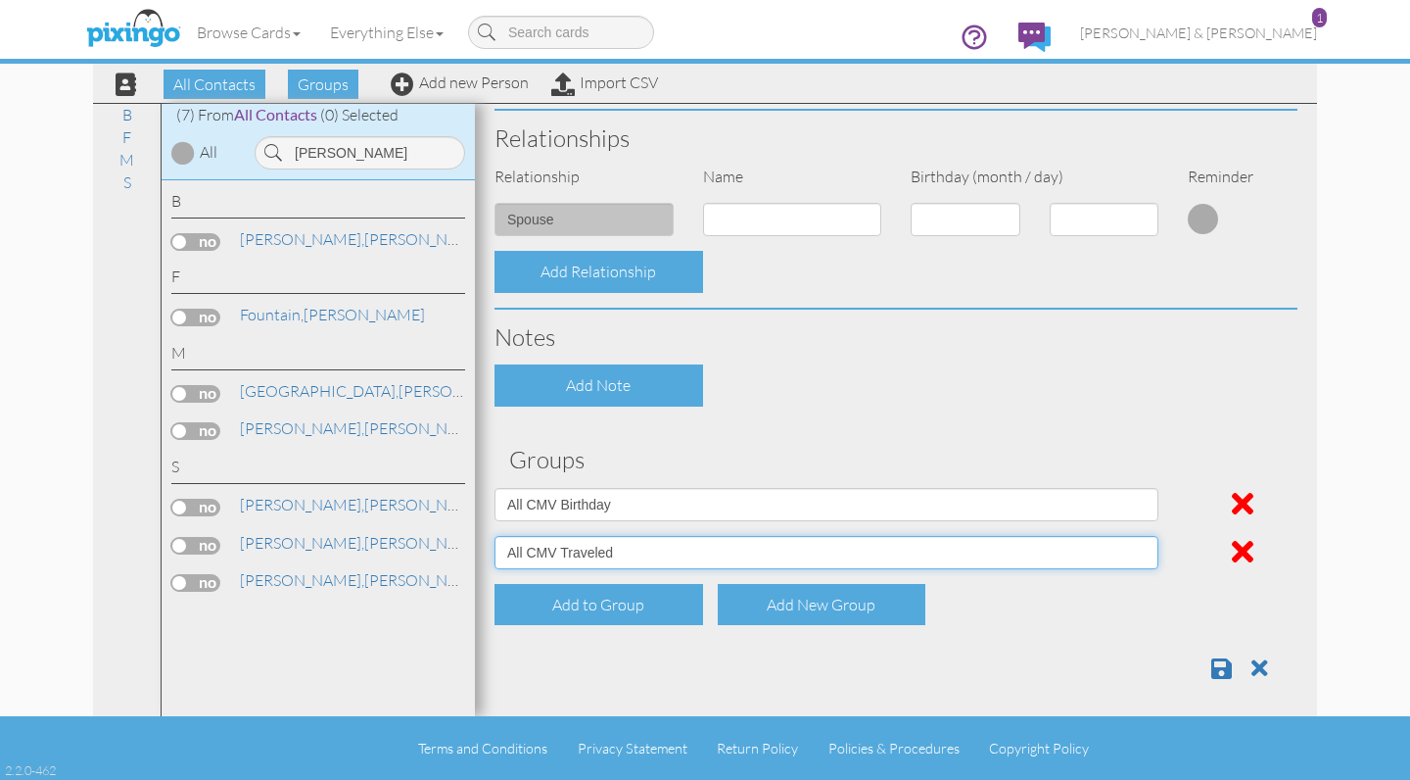
scroll to position [682, 0]
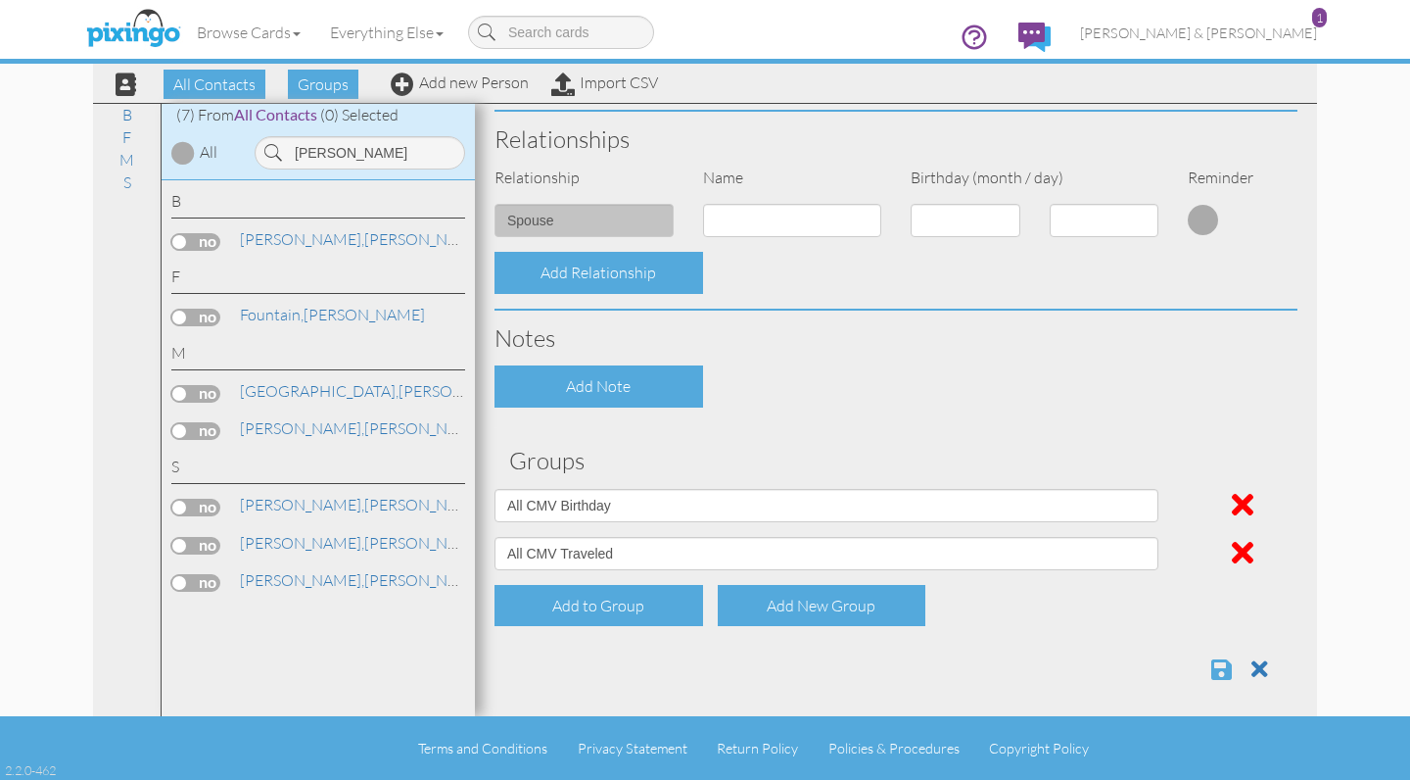
click at [1219, 661] on span at bounding box center [1221, 669] width 21 height 24
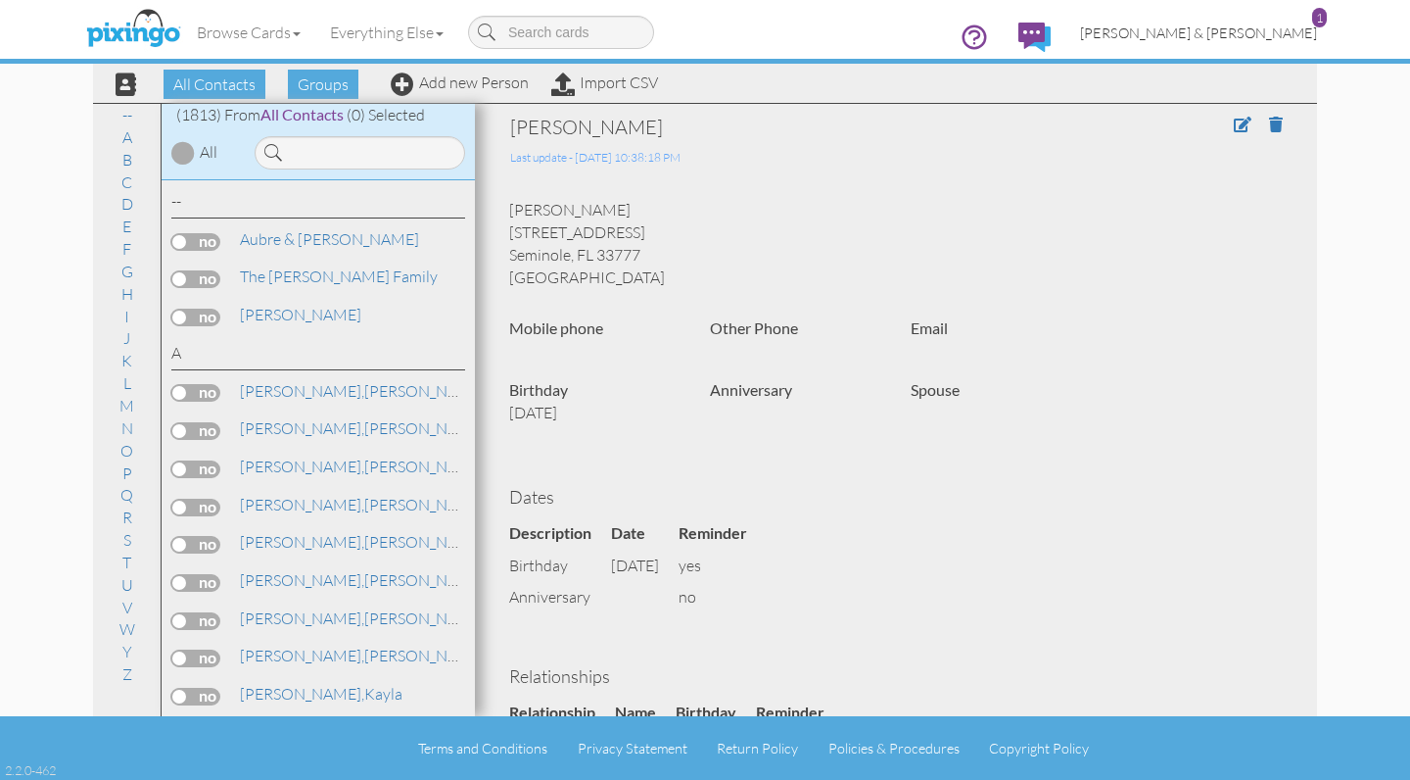
click at [1289, 33] on span "[PERSON_NAME] & [PERSON_NAME]" at bounding box center [1198, 32] width 237 height 17
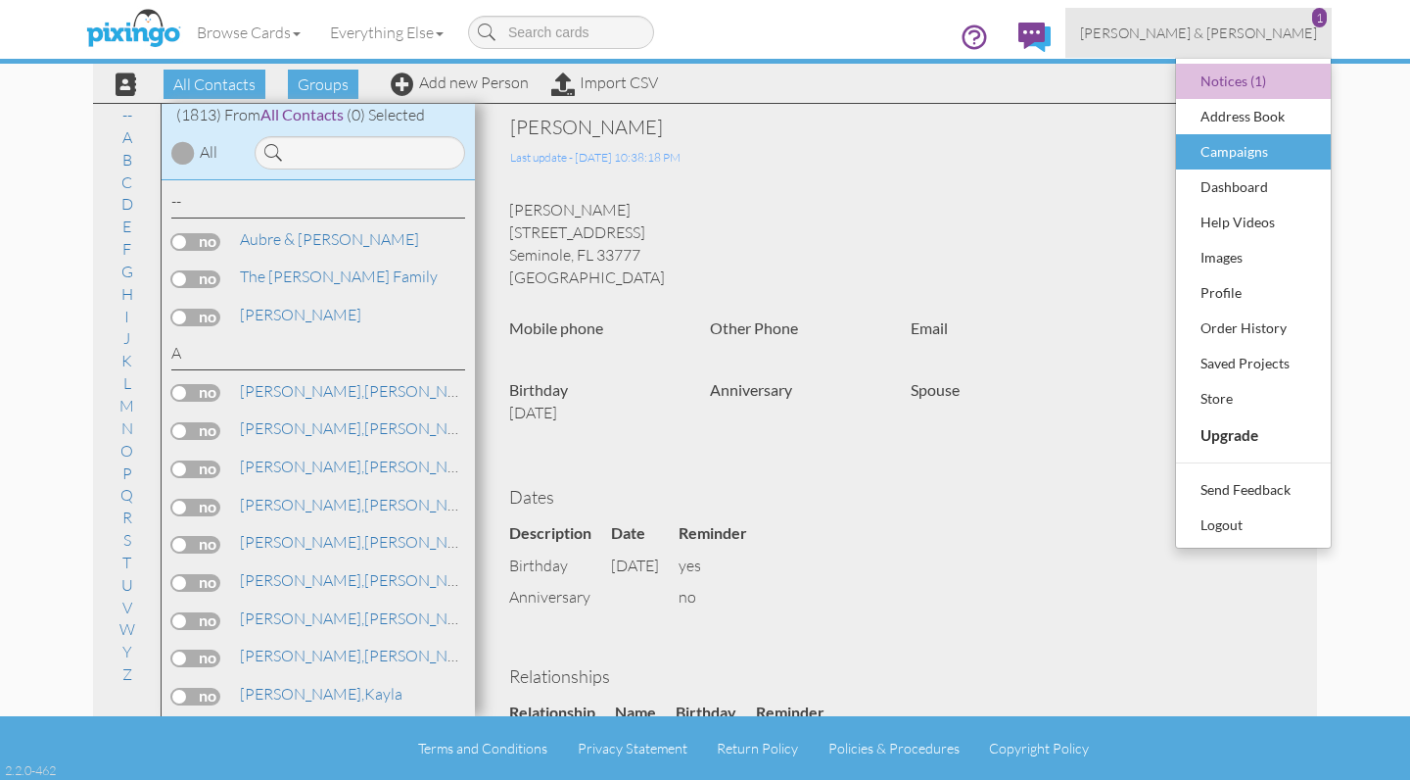
click at [1230, 153] on div "Campaigns" at bounding box center [1254, 151] width 116 height 29
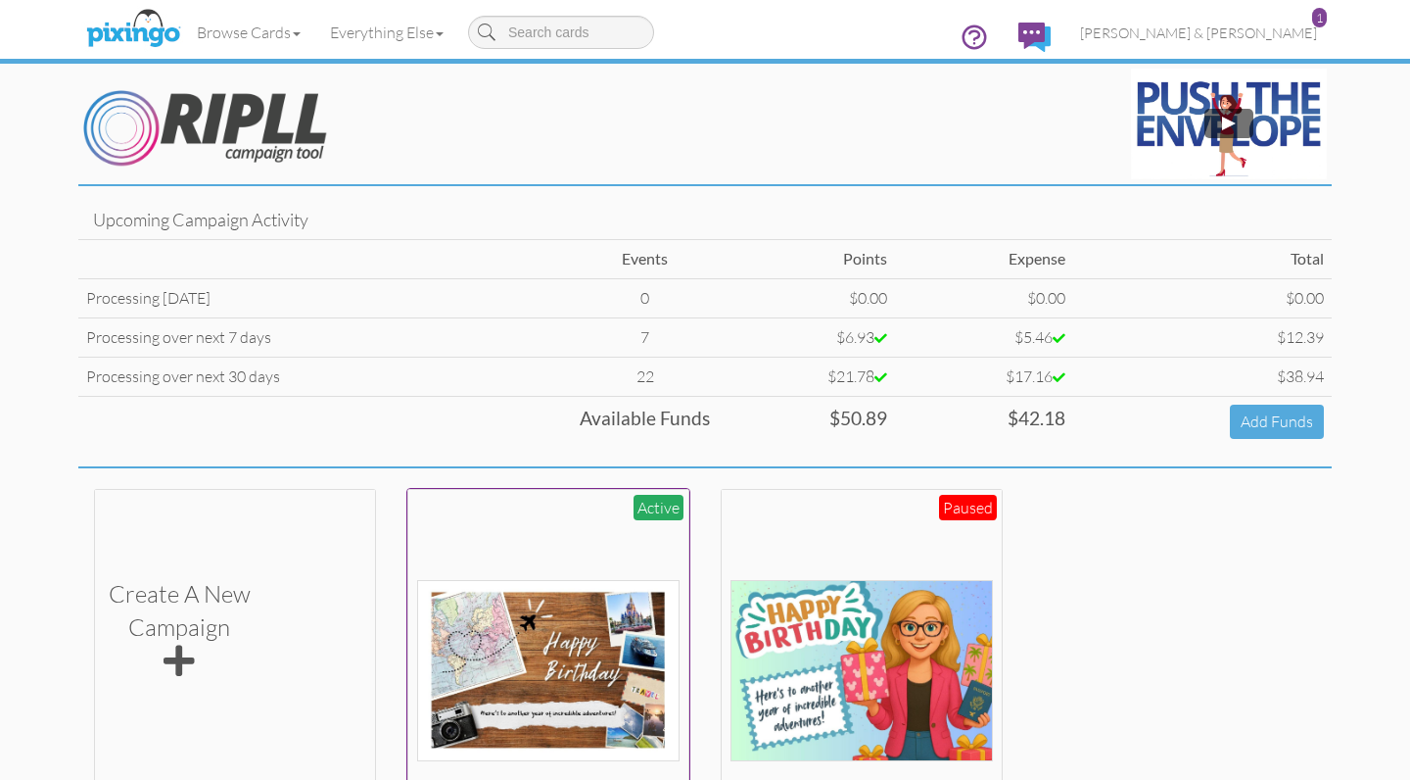
click at [445, 528] on div at bounding box center [548, 628] width 263 height 263
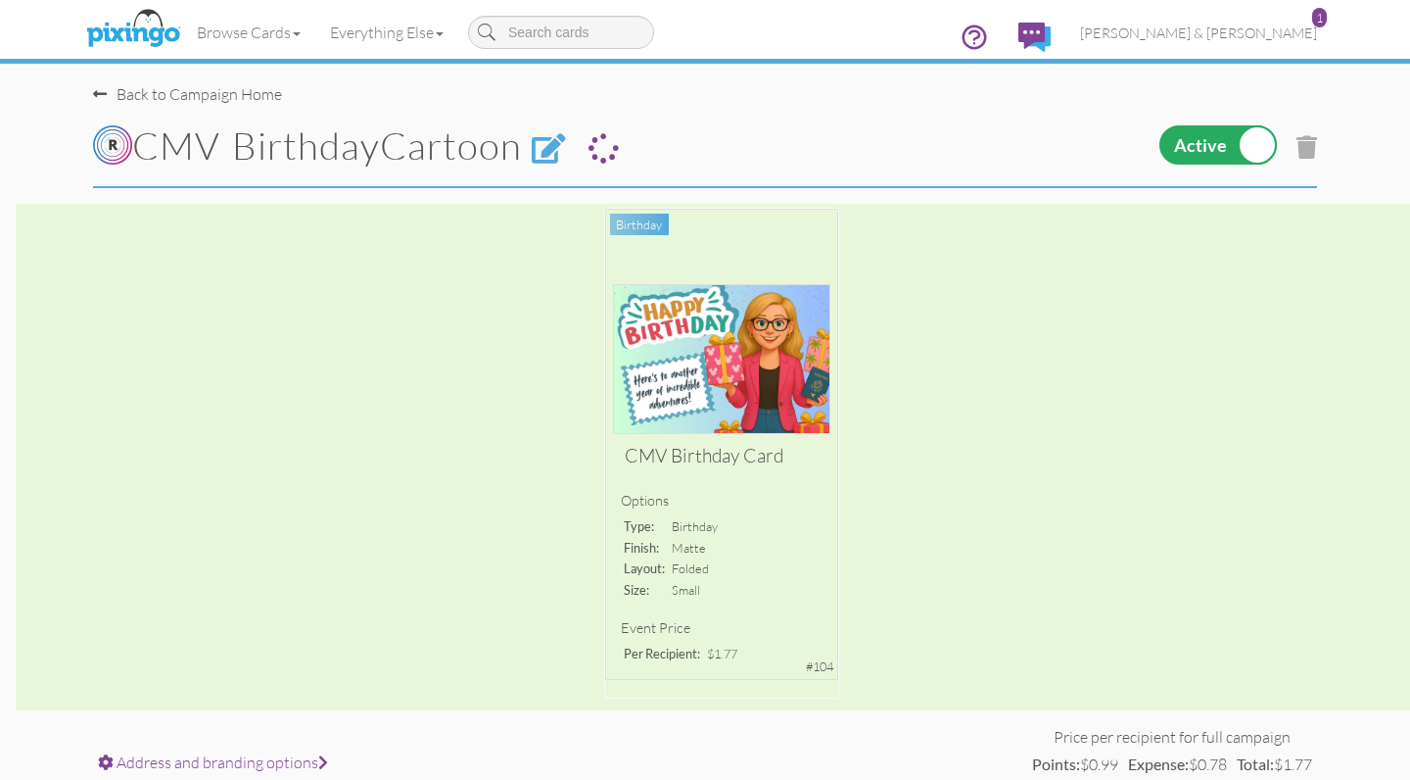
scroll to position [144, 0]
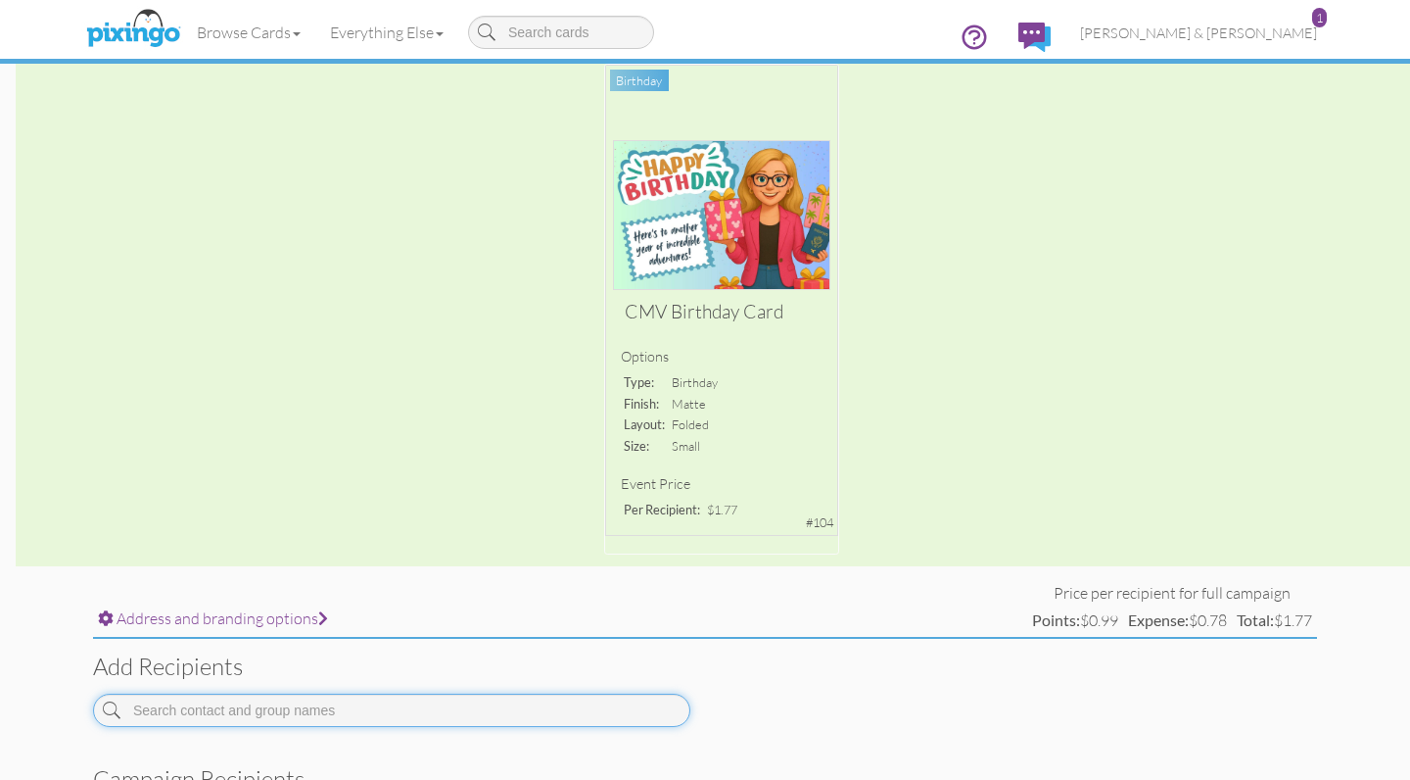
click at [380, 704] on input at bounding box center [391, 709] width 597 height 33
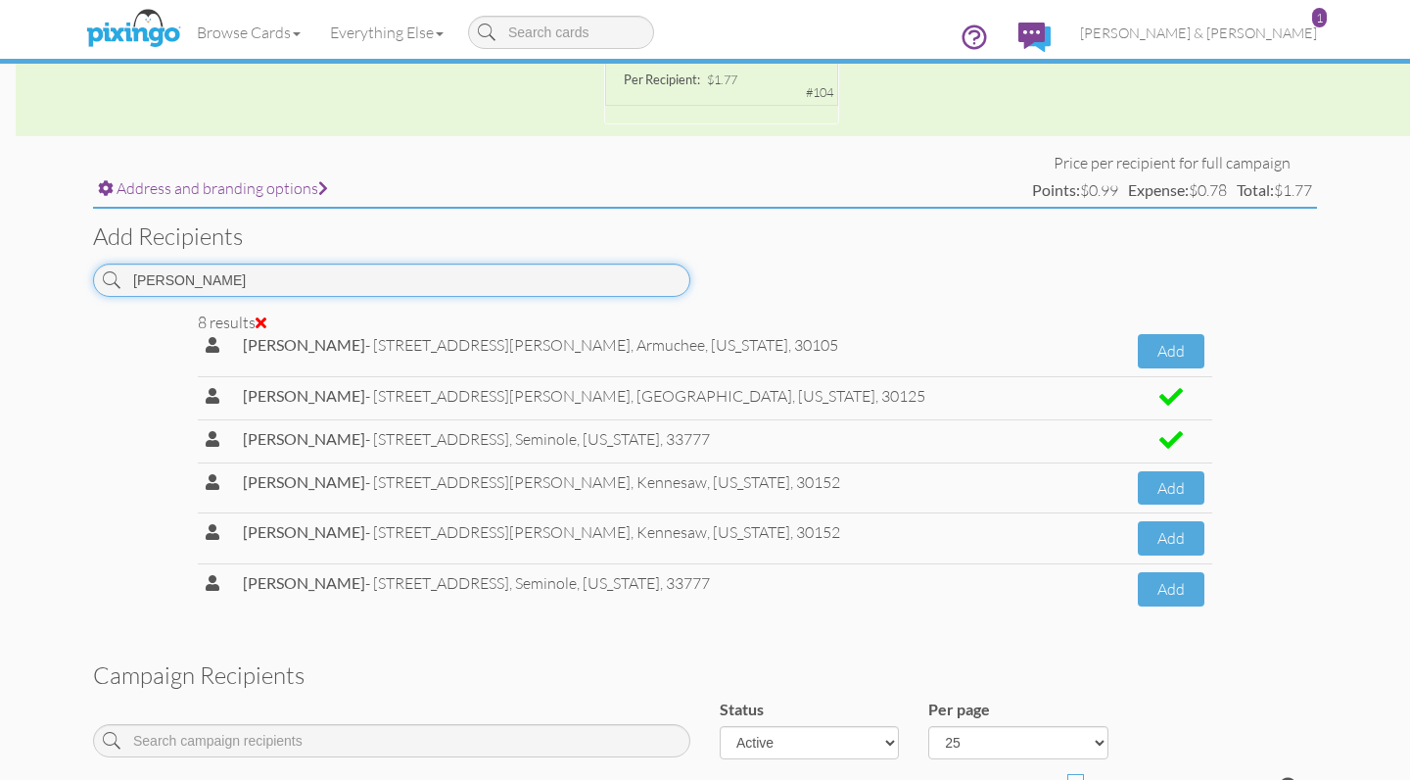
scroll to position [102, 0]
type input "[PERSON_NAME]"
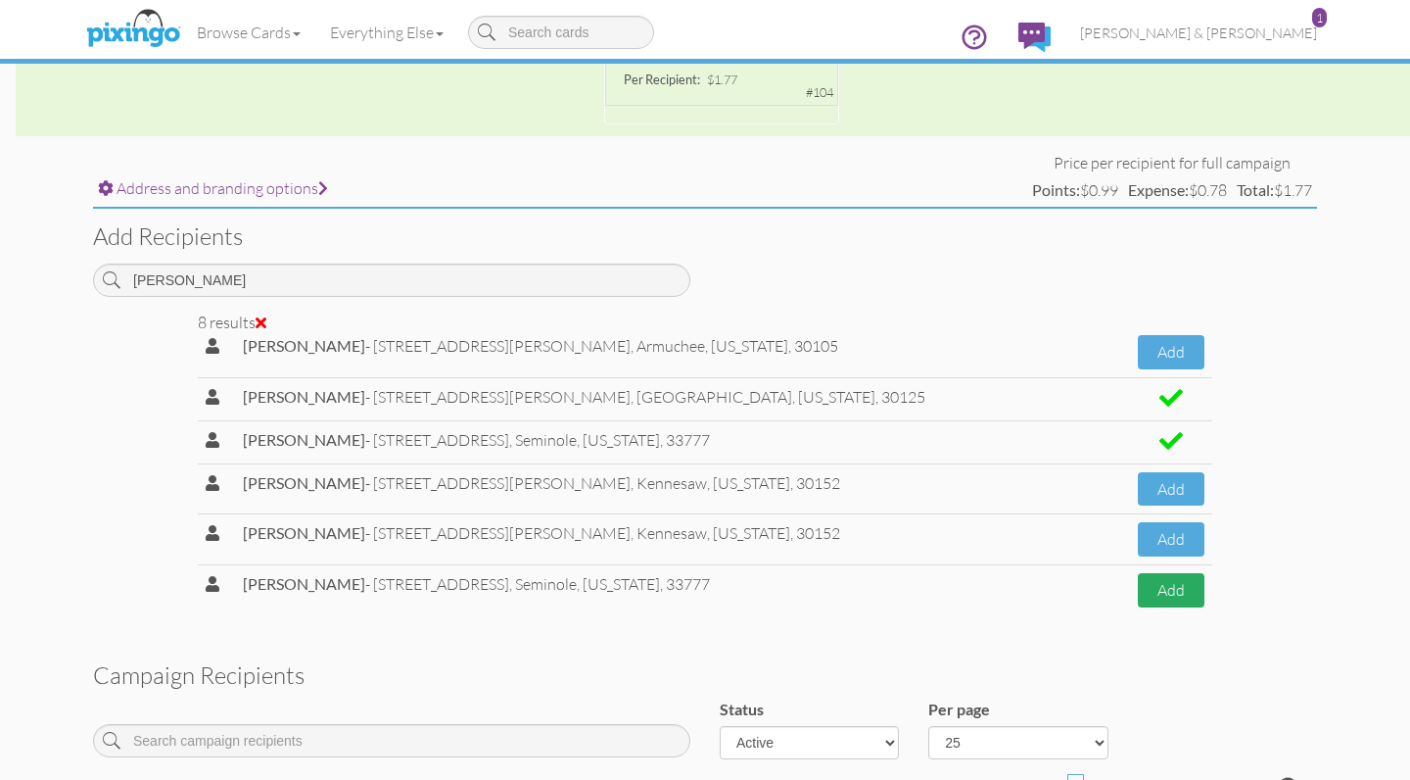
click at [1149, 576] on button "Add" at bounding box center [1172, 590] width 68 height 34
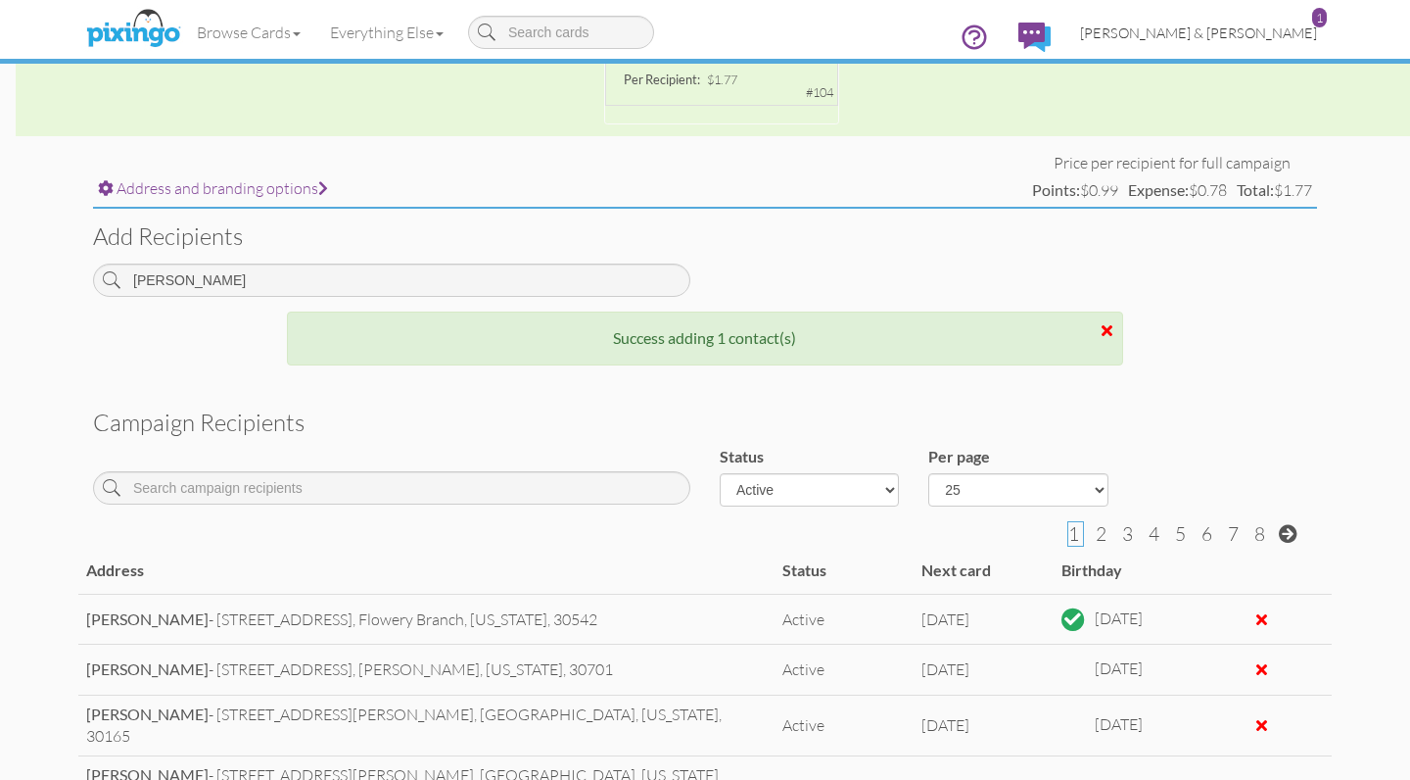
click at [1230, 32] on span "[PERSON_NAME] & [PERSON_NAME]" at bounding box center [1198, 32] width 237 height 17
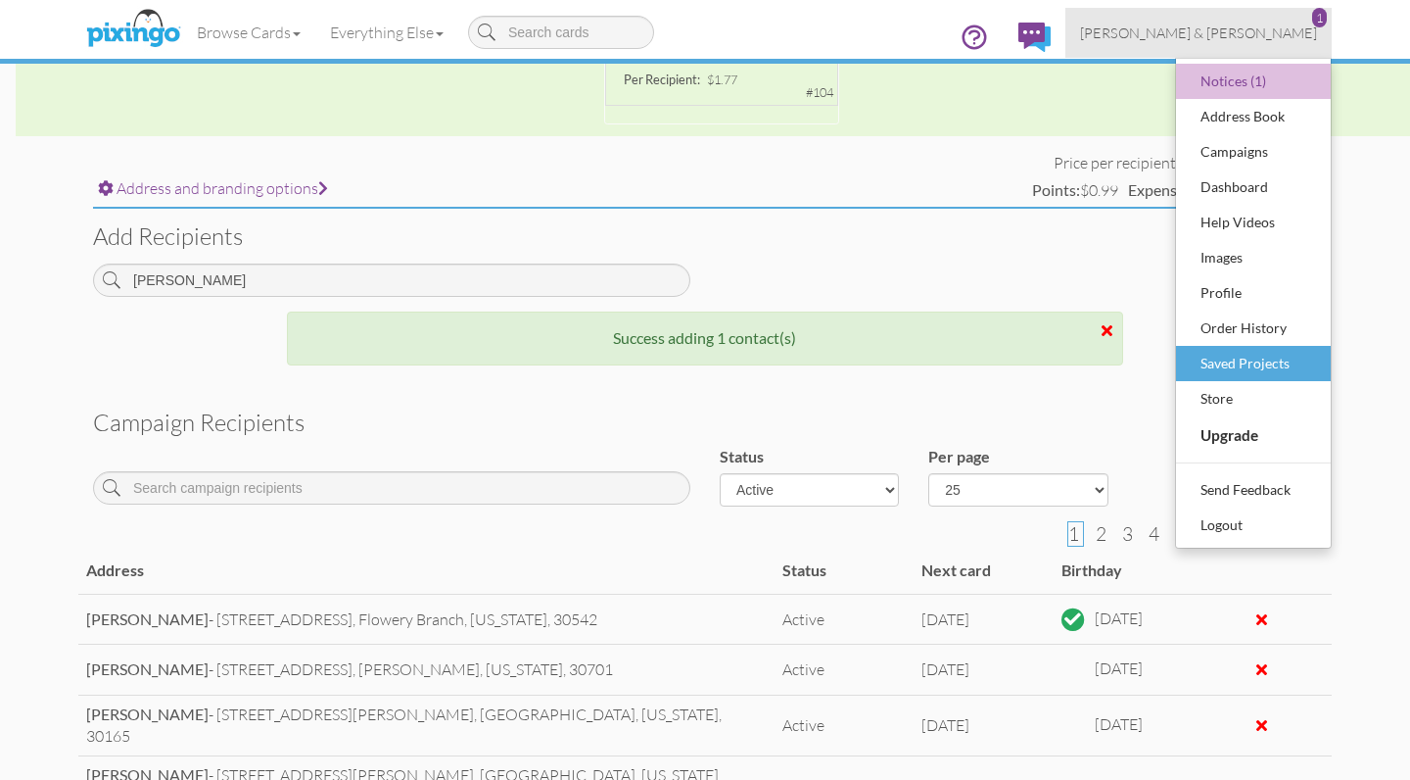
click at [1232, 359] on div "Saved Projects" at bounding box center [1254, 363] width 116 height 29
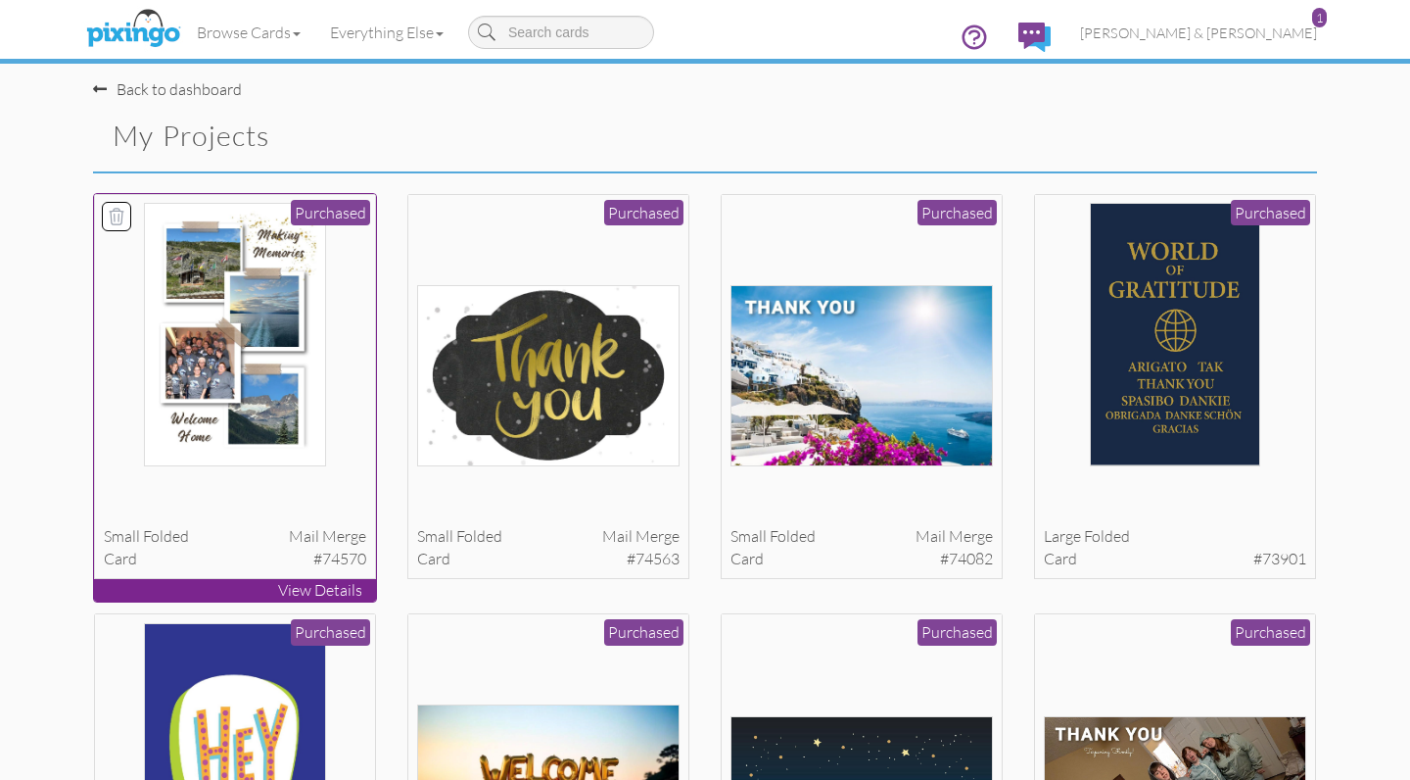
click at [307, 456] on img at bounding box center [234, 334] width 181 height 263
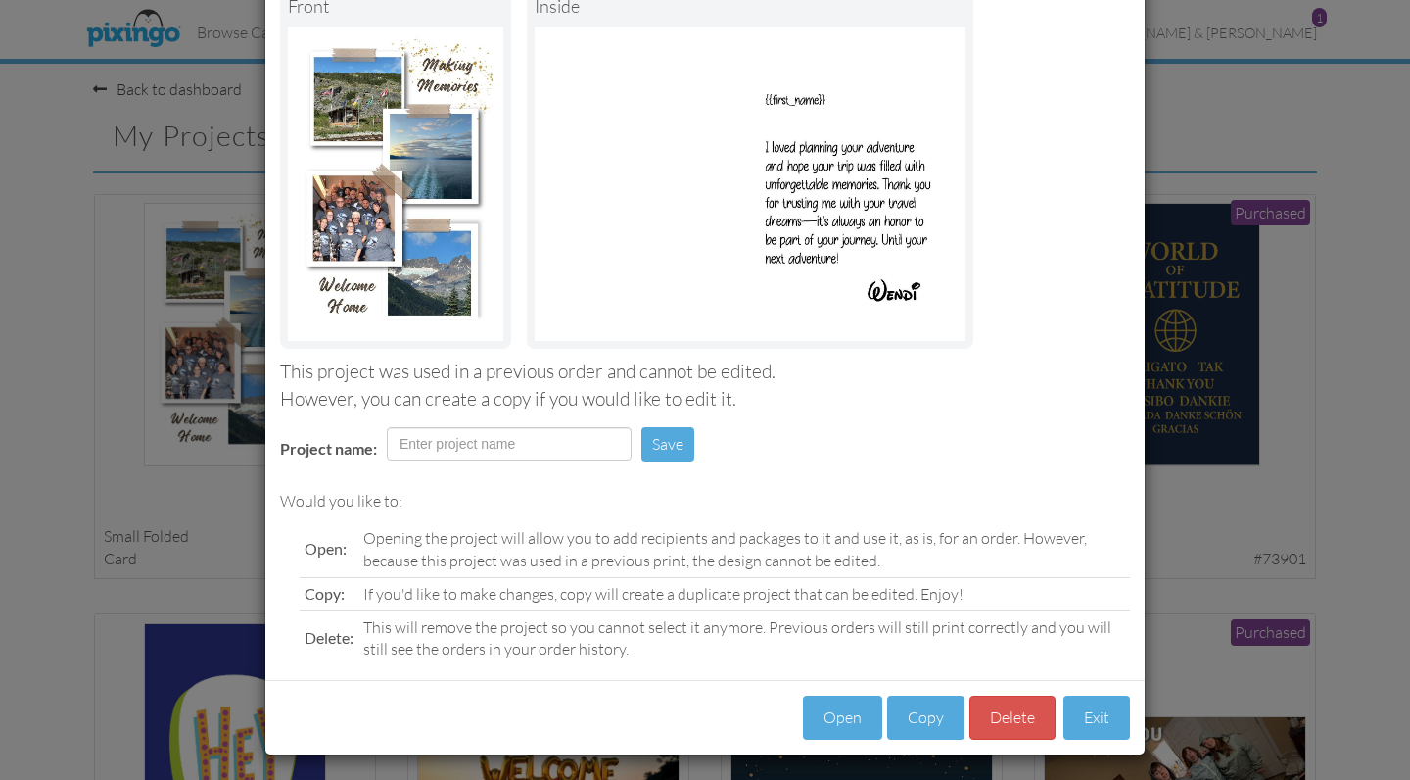
scroll to position [130, 0]
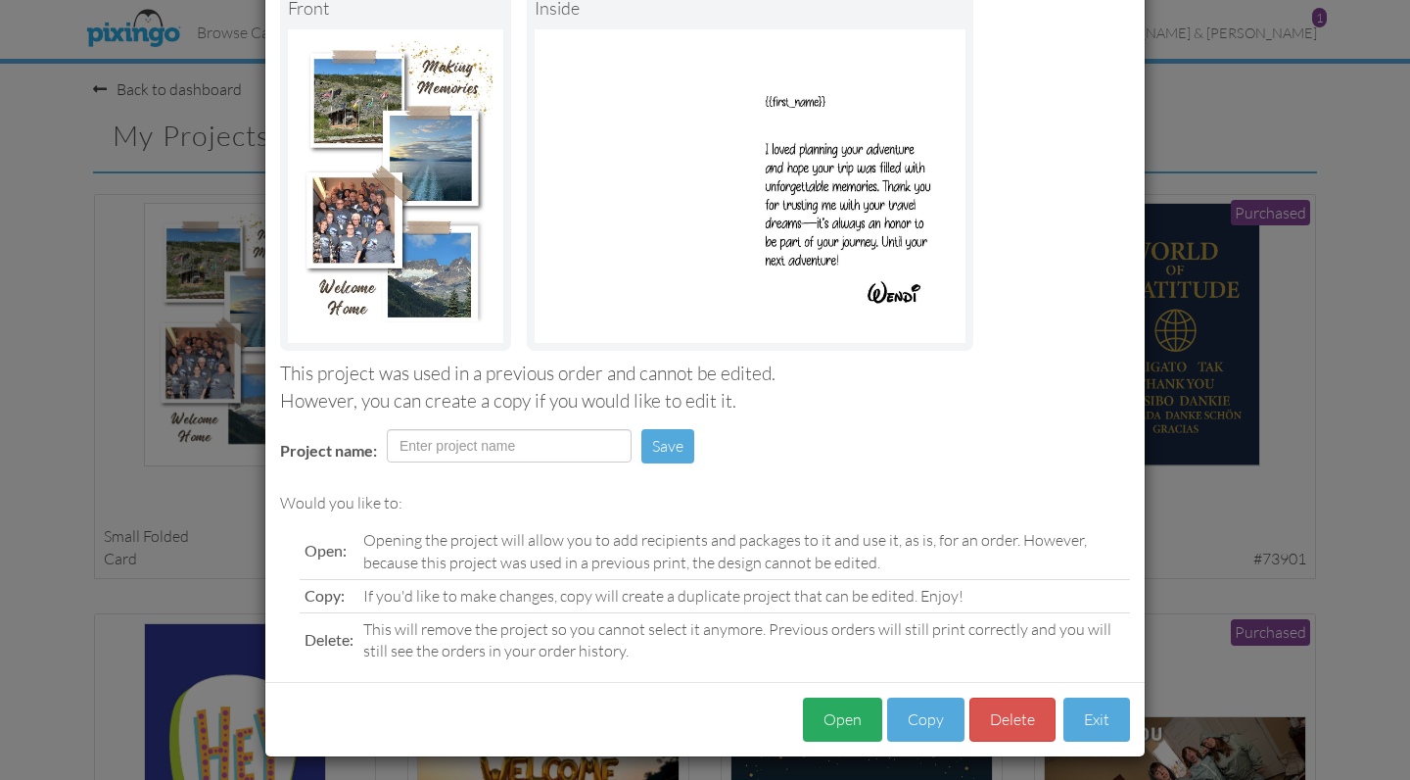
click at [853, 720] on button "Open" at bounding box center [842, 719] width 79 height 44
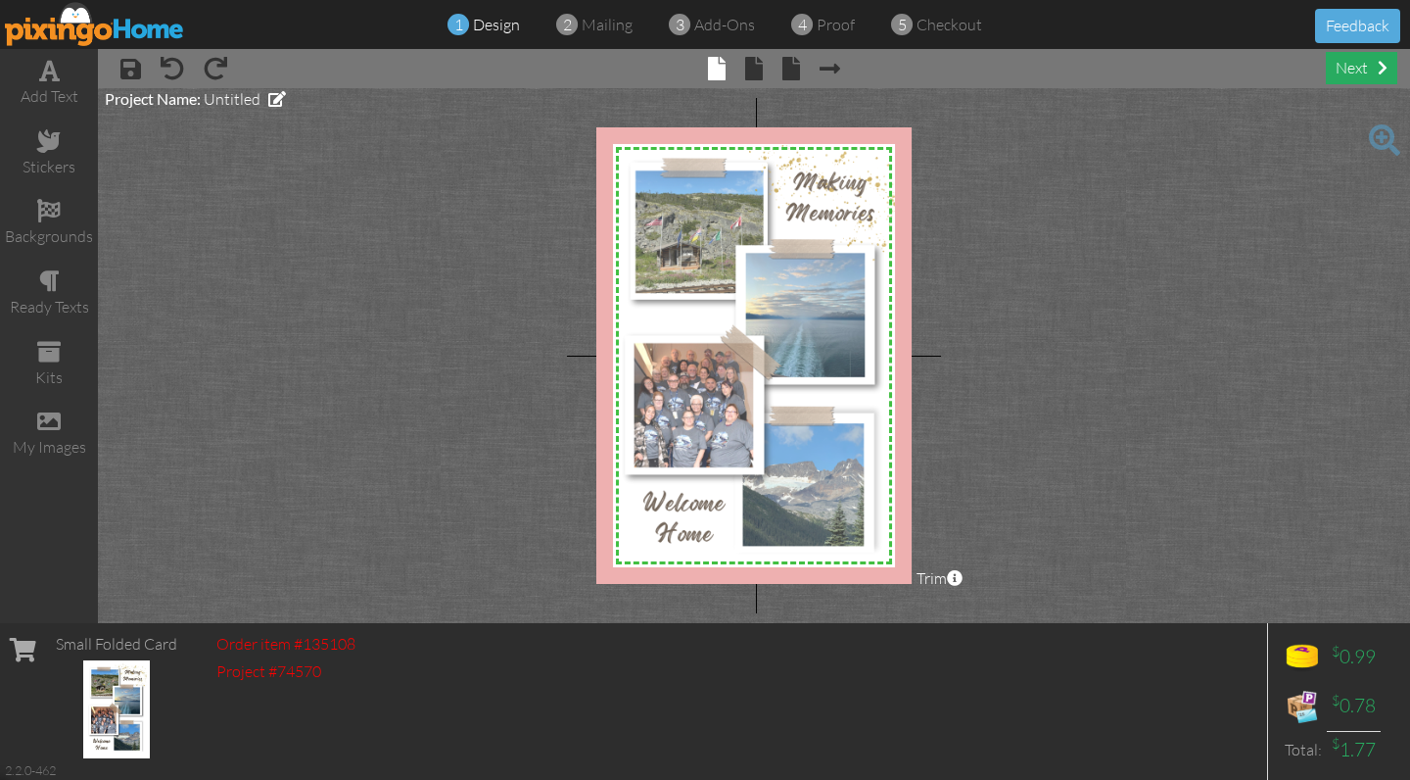
click at [1345, 70] on div "next" at bounding box center [1361, 68] width 71 height 32
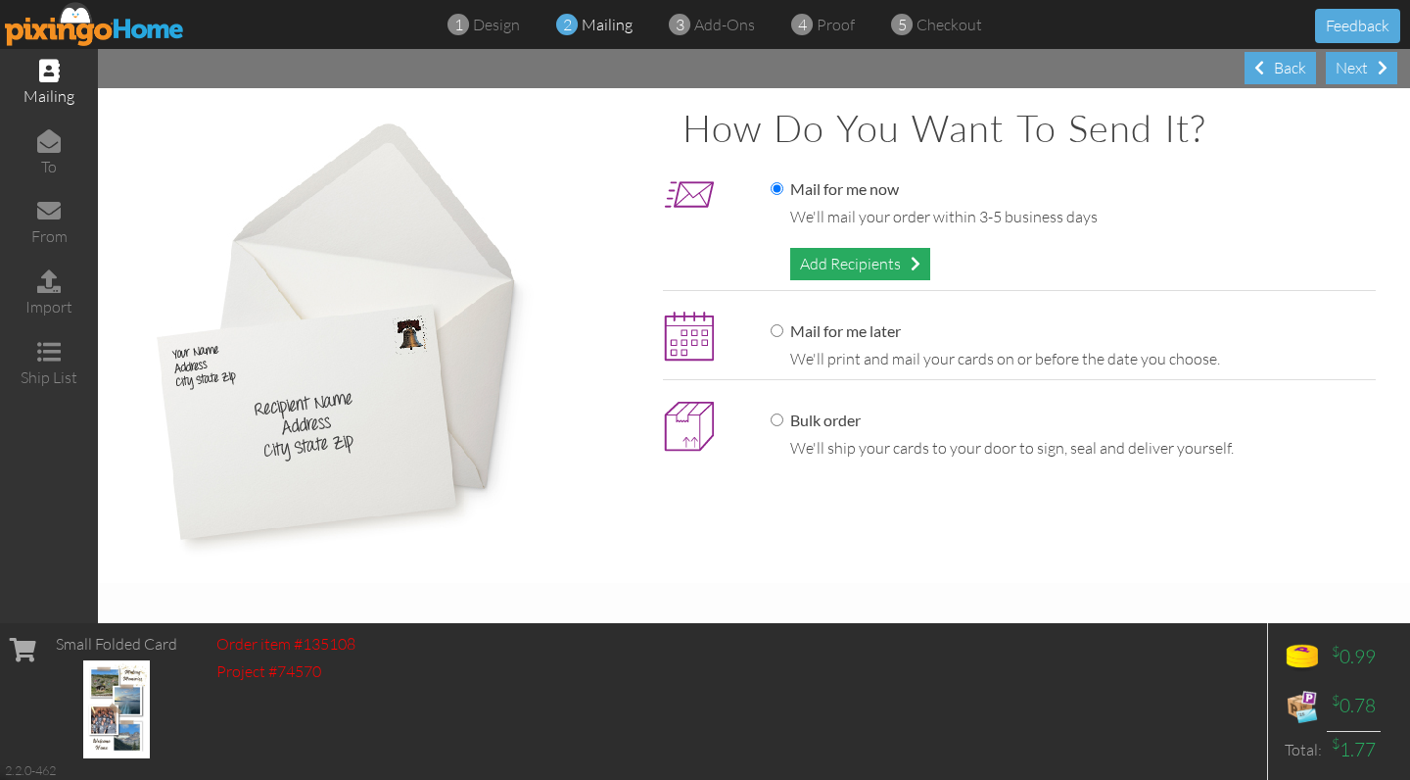
click at [884, 263] on div "Add Recipients" at bounding box center [860, 264] width 140 height 32
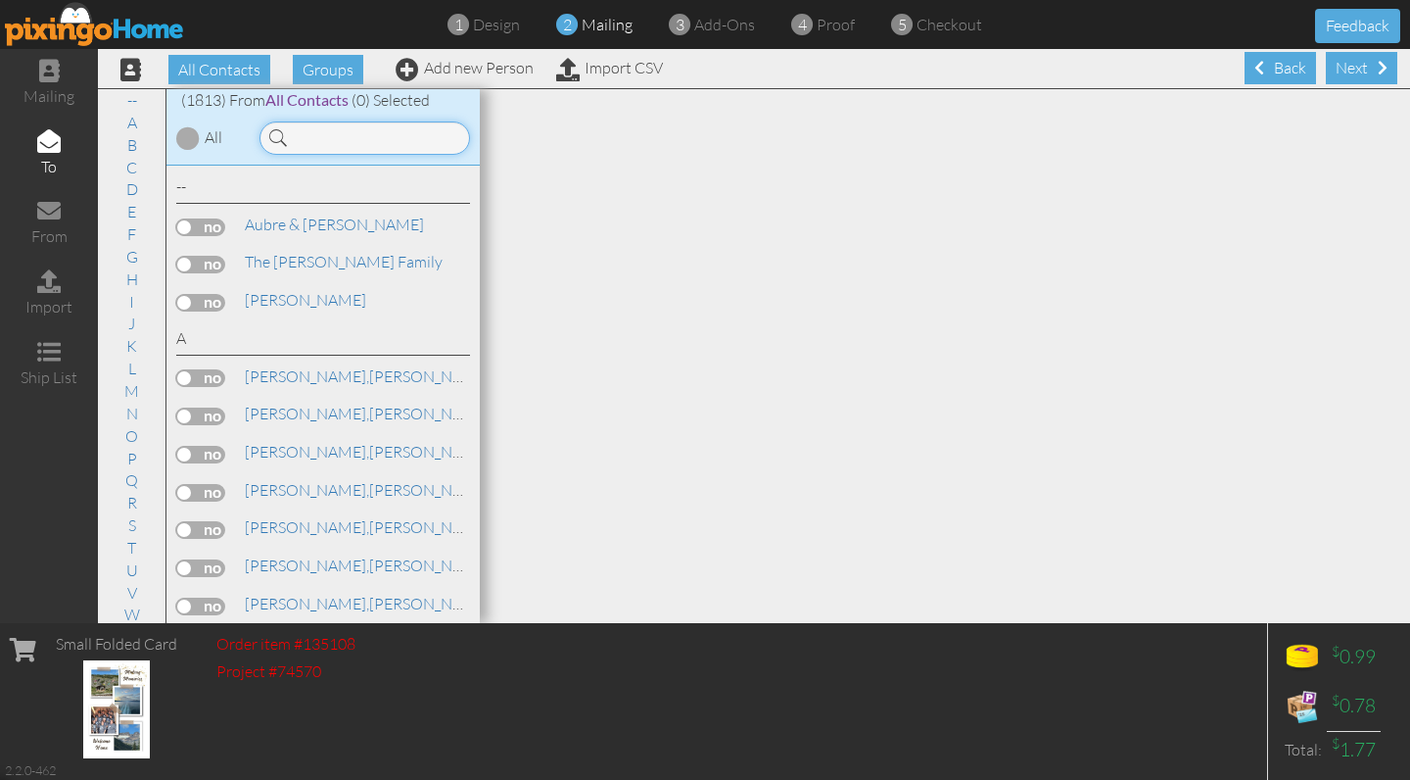
click at [360, 143] on input at bounding box center [365, 137] width 211 height 33
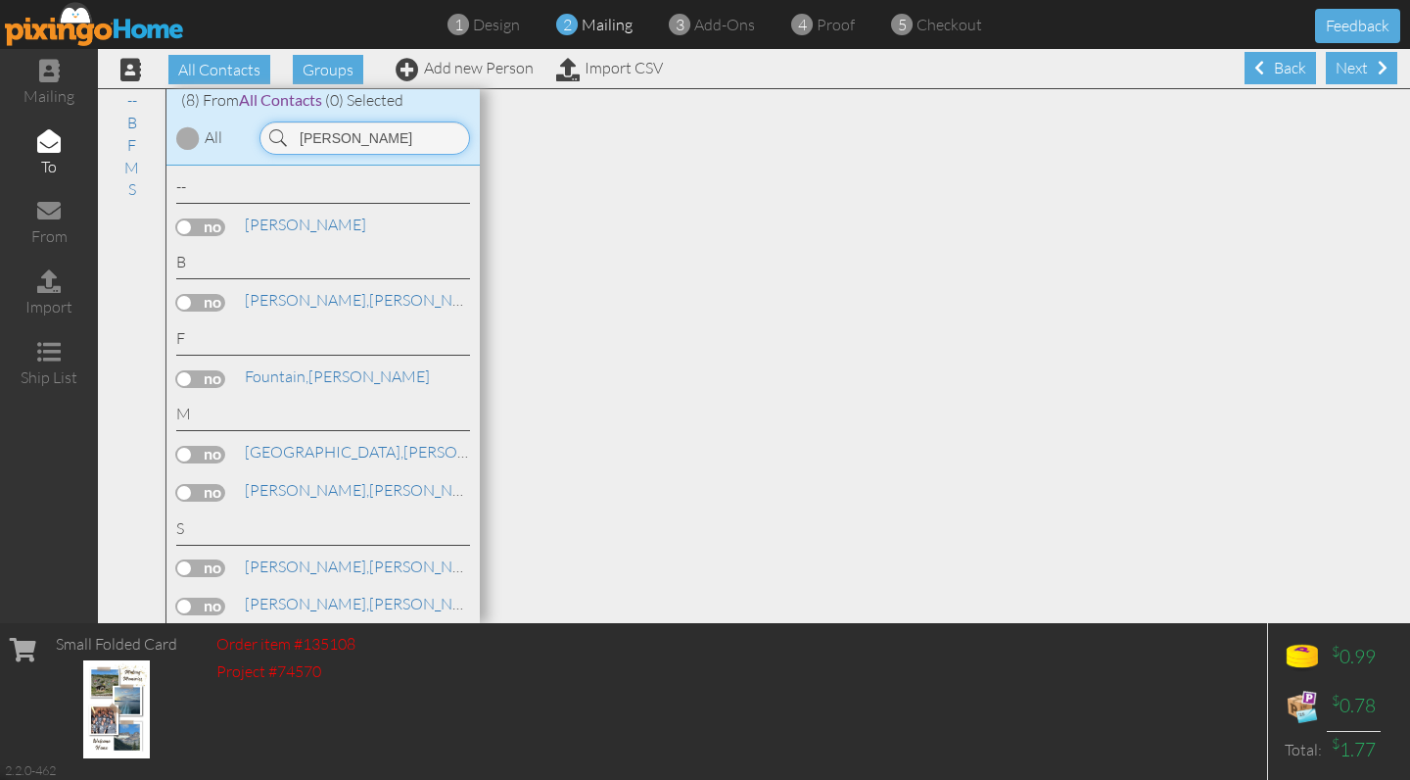
type input "[PERSON_NAME]"
click at [205, 227] on label at bounding box center [200, 227] width 49 height 18
click at [0, 0] on input "checkbox" at bounding box center [0, 0] width 0 height 0
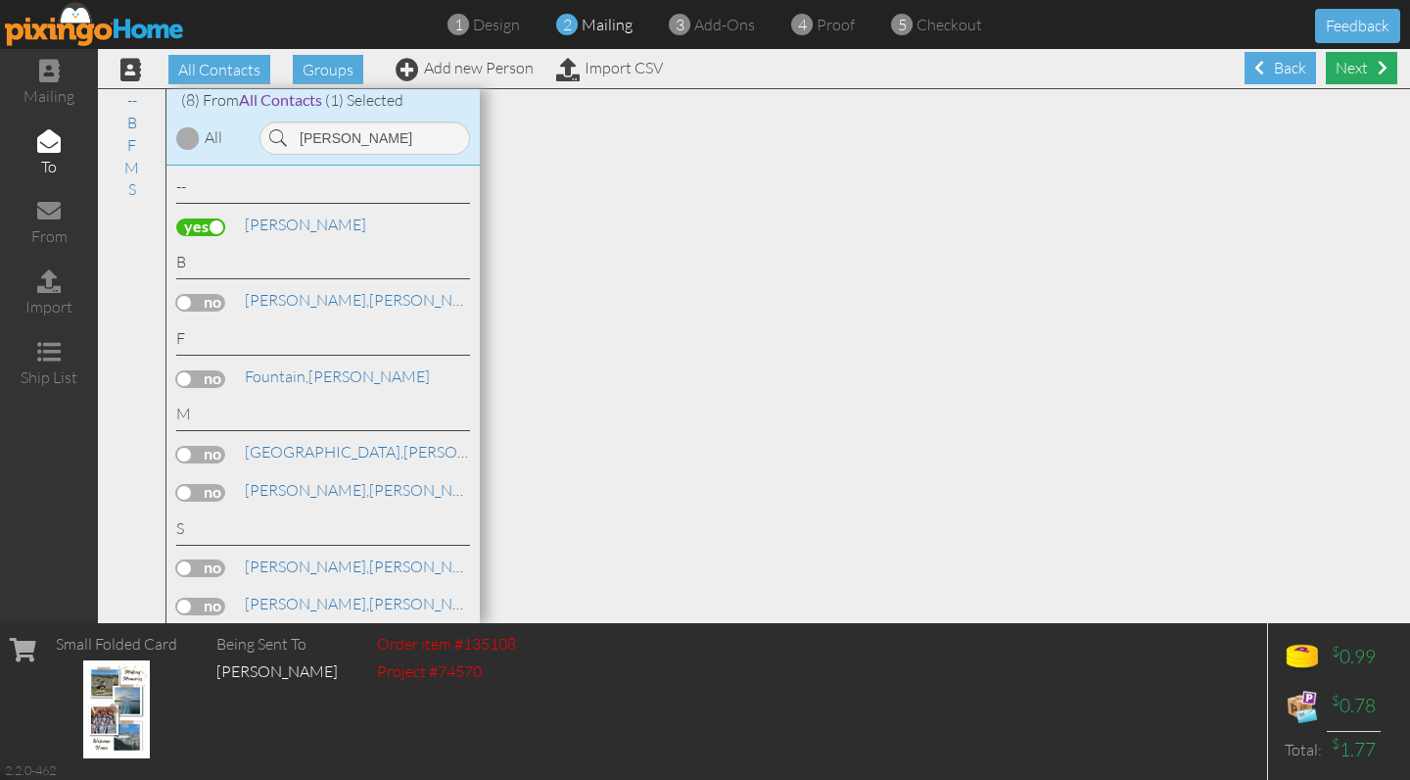
click at [1390, 69] on div "Next" at bounding box center [1361, 68] width 71 height 32
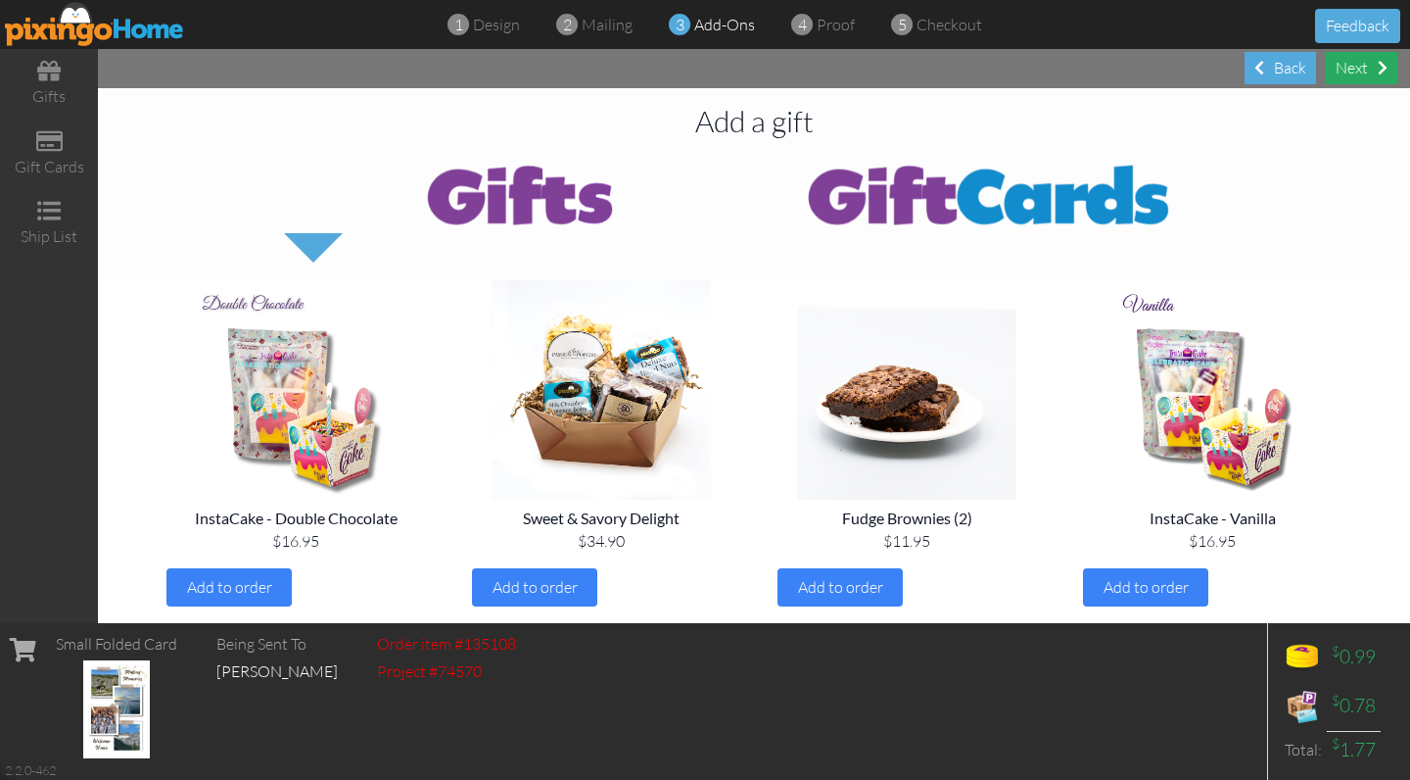
click at [1357, 73] on div "Next" at bounding box center [1361, 68] width 71 height 32
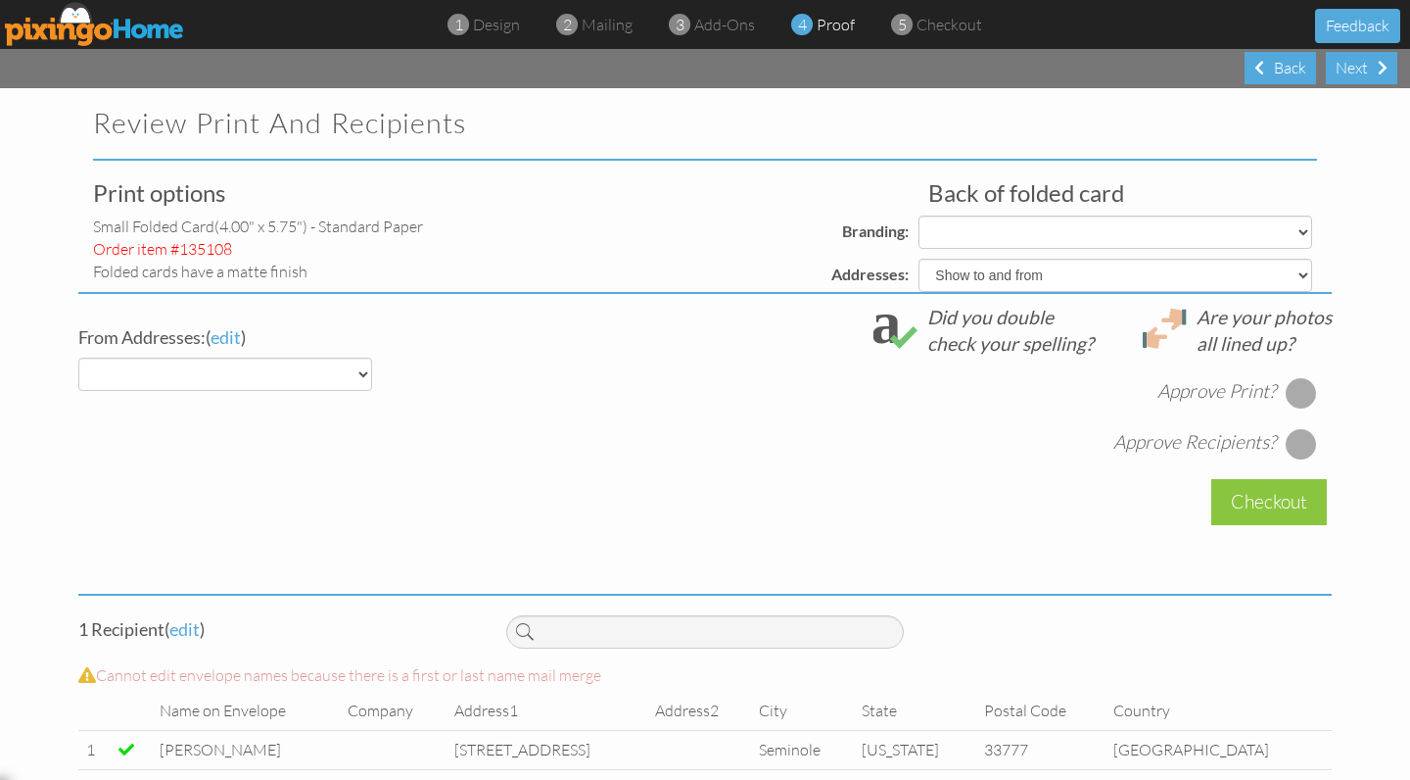
select select "object:11235"
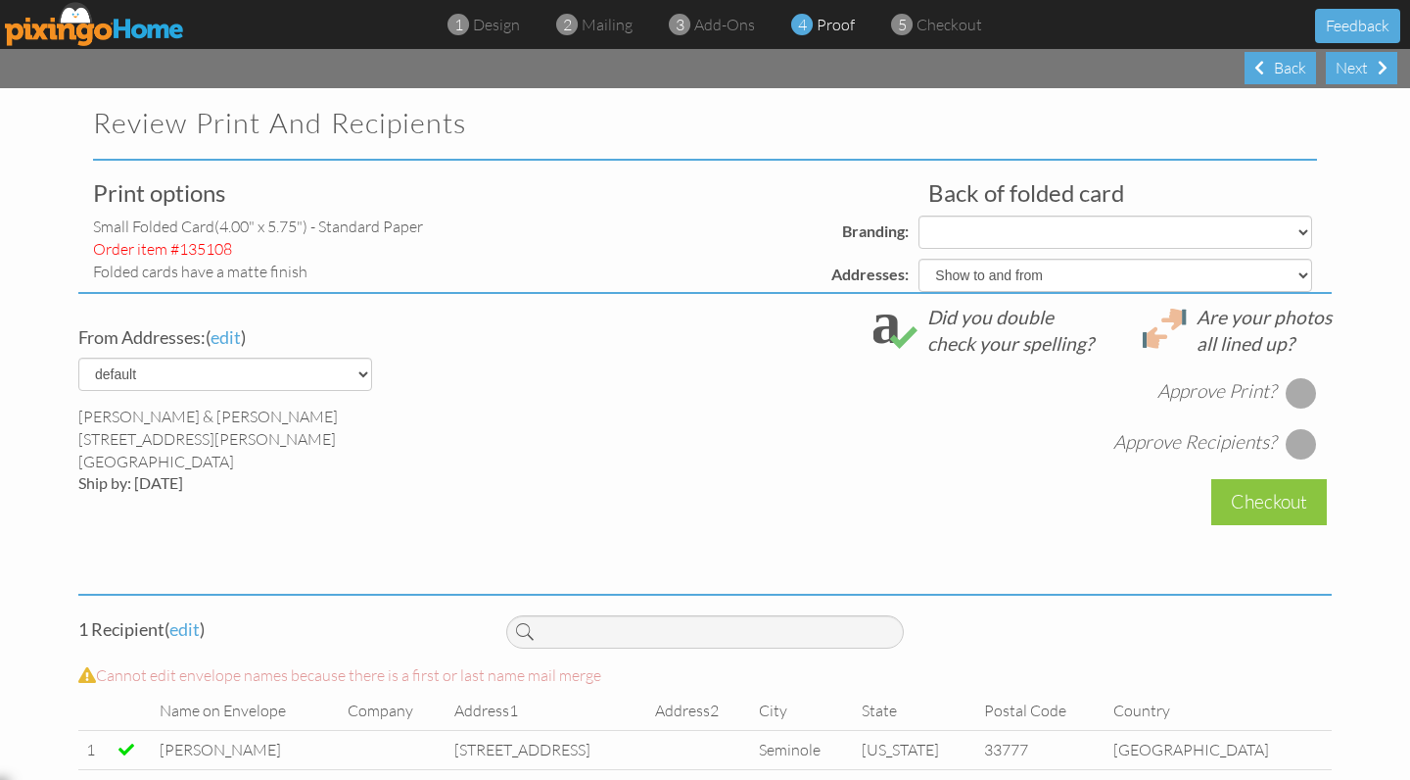
select select "object:11237"
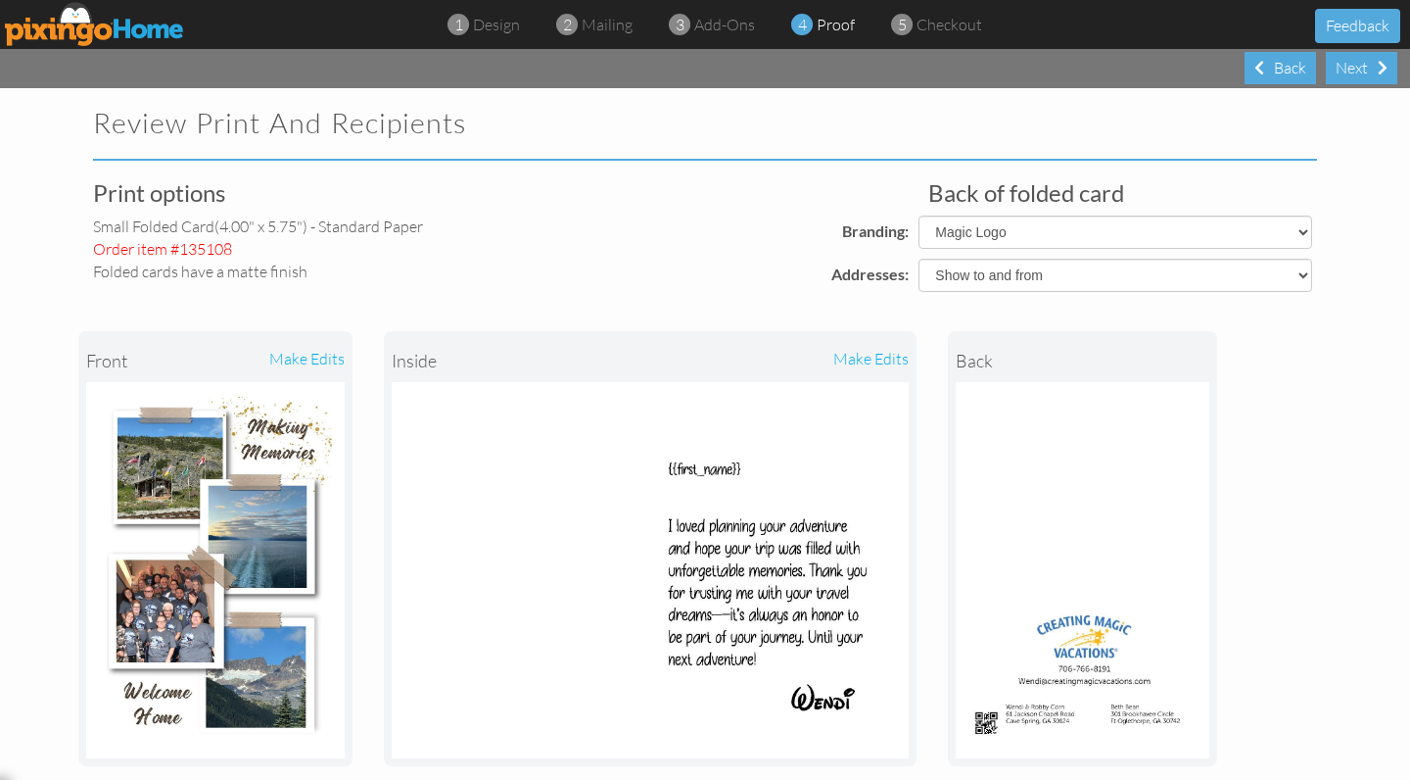
click at [1305, 392] on div "front make edits inside make edits back" at bounding box center [704, 548] width 1253 height 513
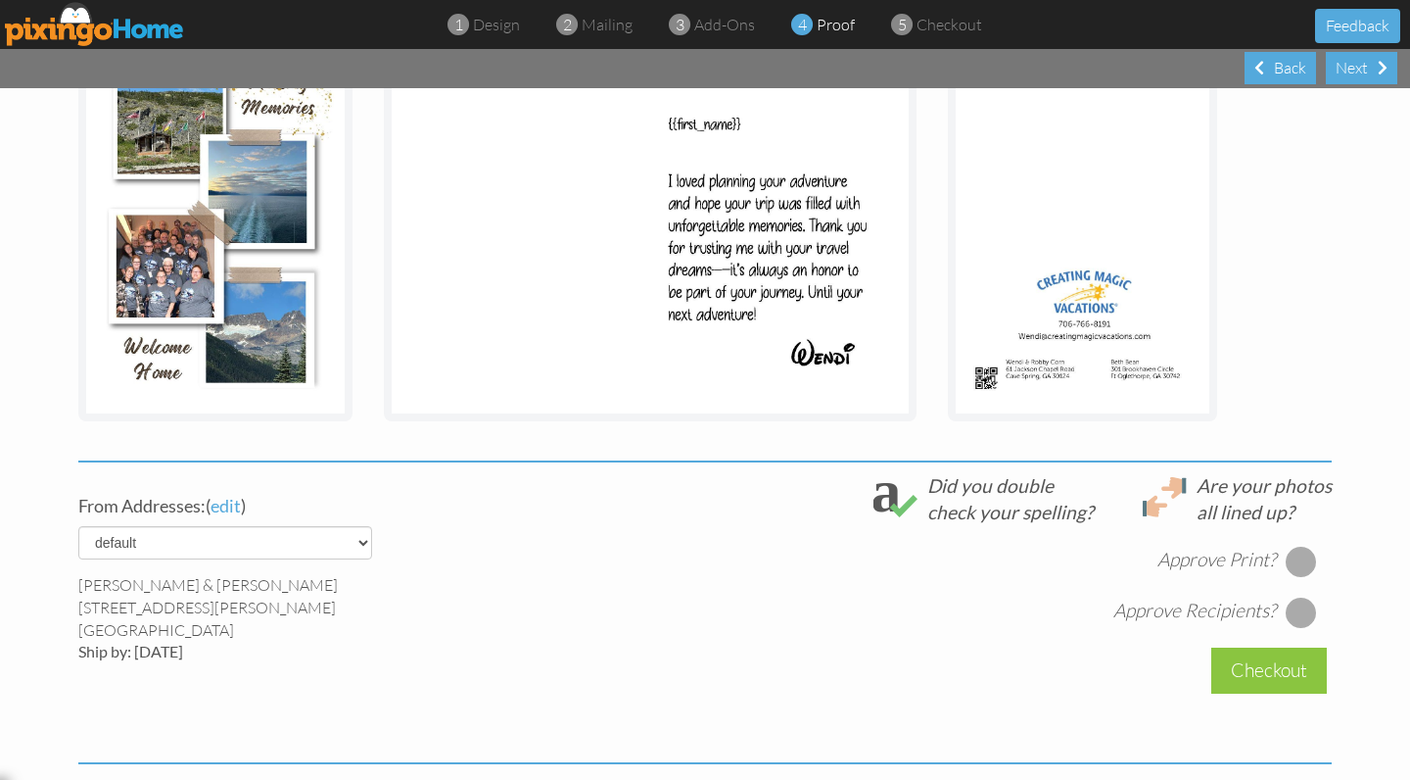
scroll to position [469, 0]
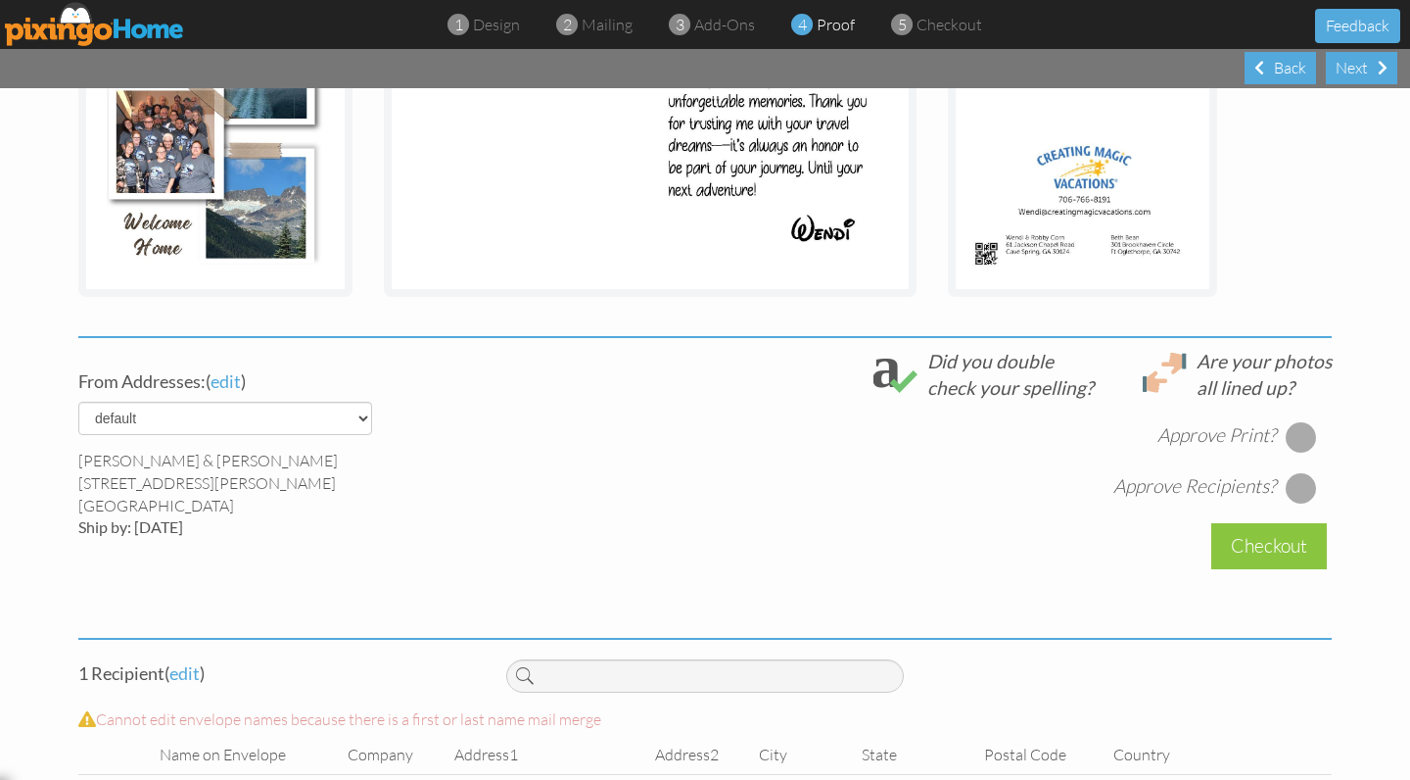
click at [1301, 437] on div at bounding box center [1301, 436] width 31 height 31
click at [1300, 492] on div at bounding box center [1301, 487] width 31 height 31
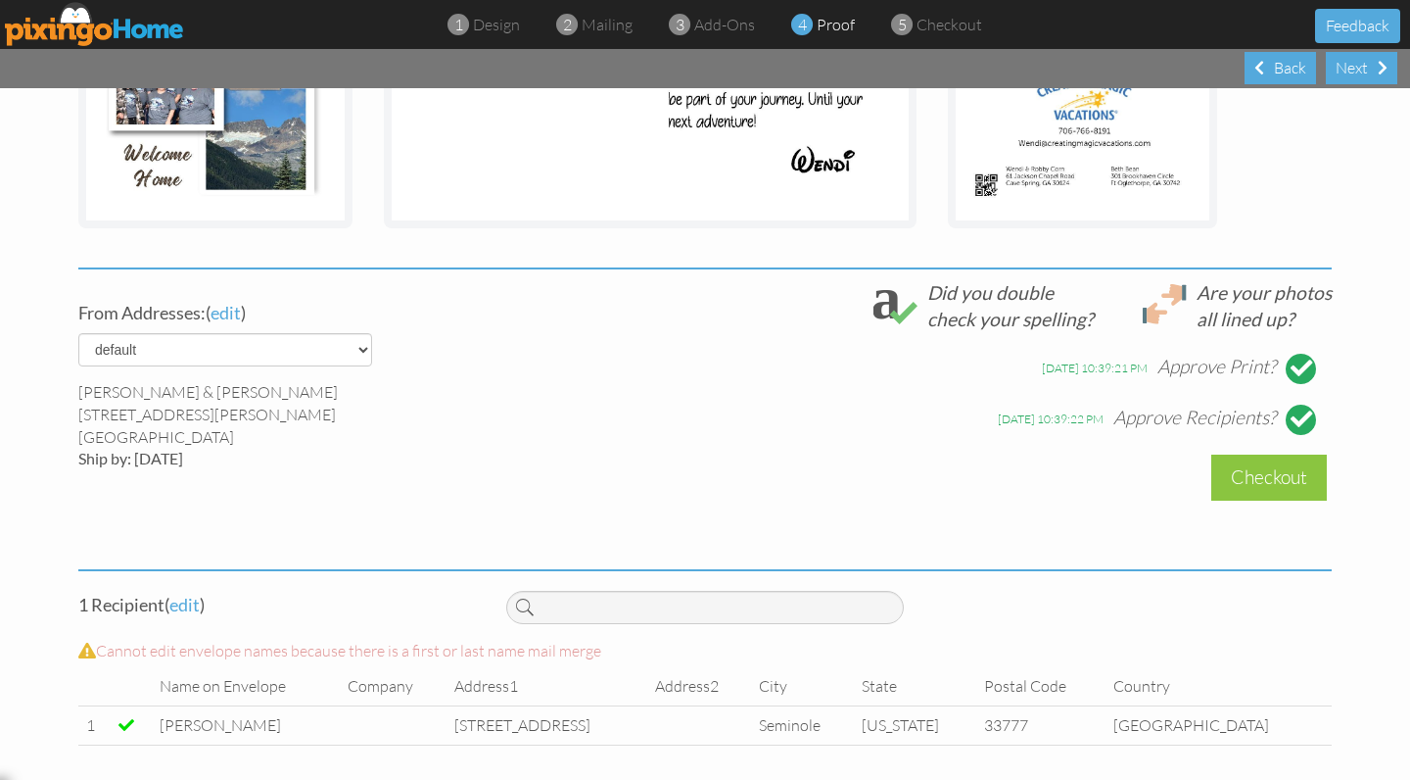
scroll to position [0, 0]
click at [1289, 477] on div "Checkout" at bounding box center [1269, 477] width 116 height 46
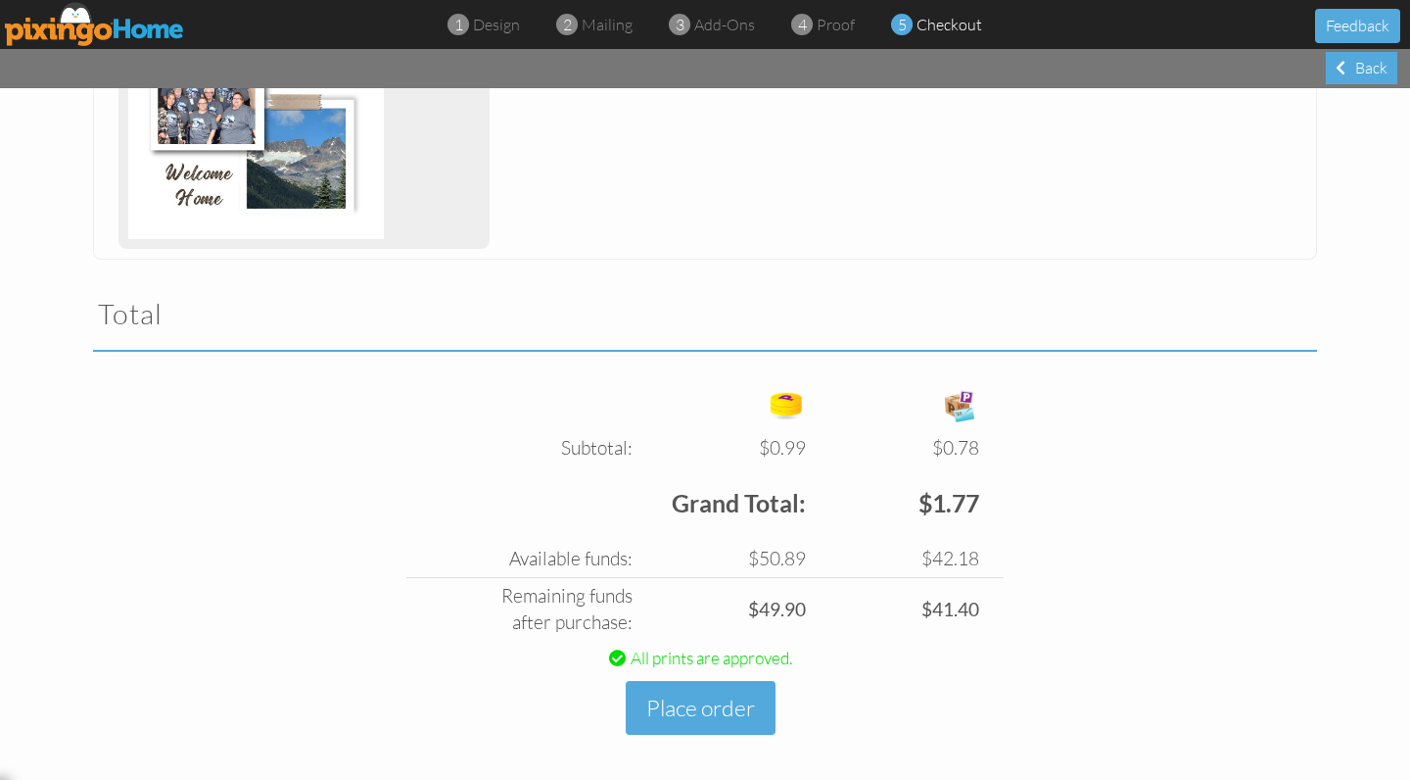
scroll to position [474, 0]
click at [740, 687] on button "Place order" at bounding box center [701, 709] width 150 height 54
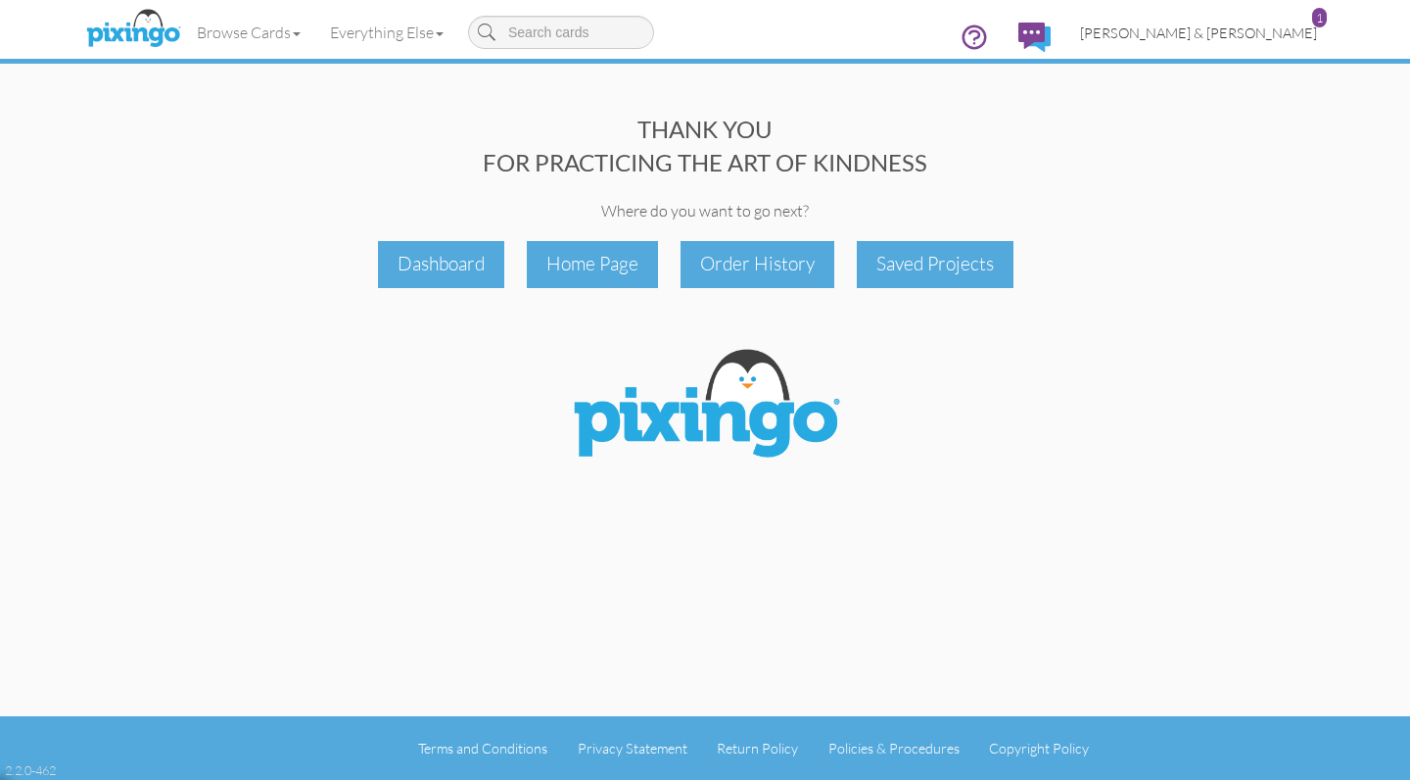
click at [1226, 40] on span "[PERSON_NAME] & [PERSON_NAME]" at bounding box center [1198, 32] width 237 height 17
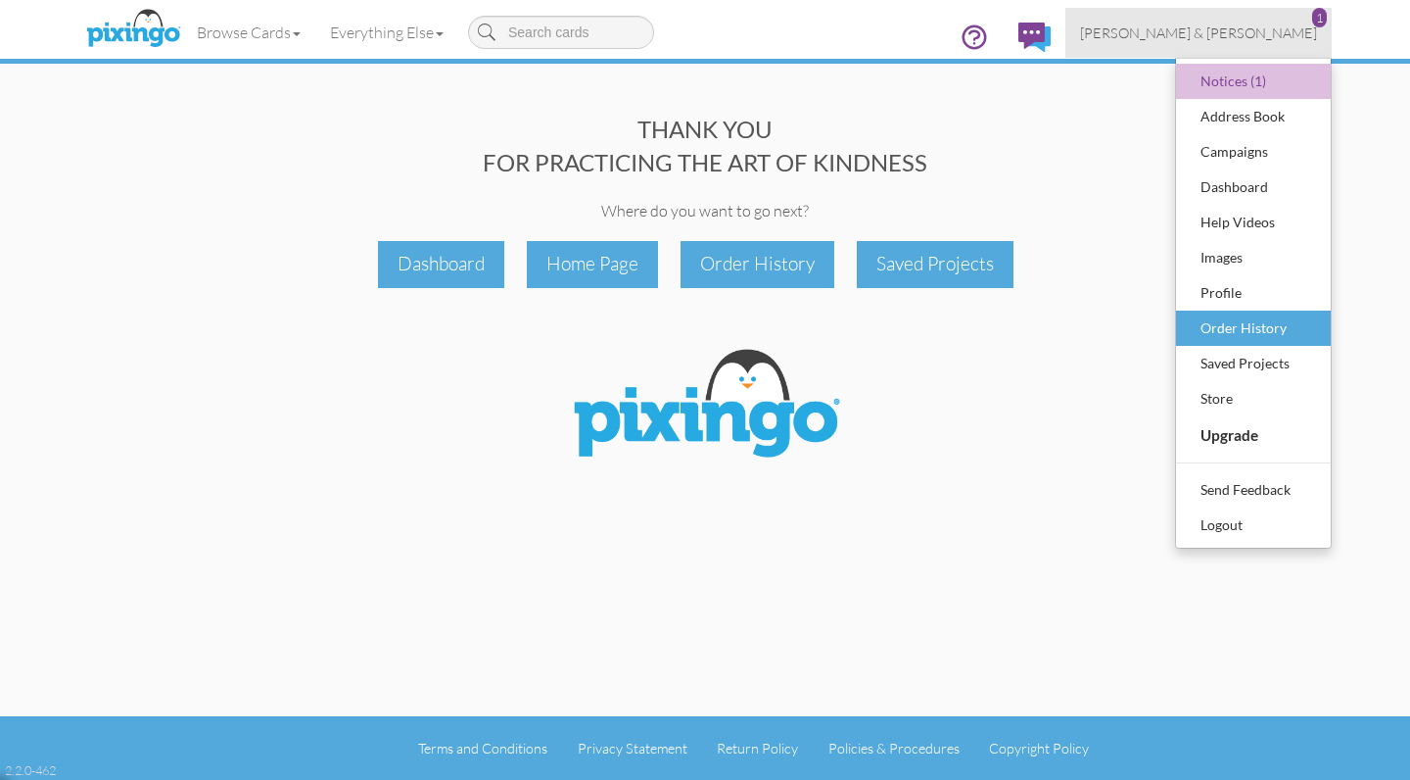
click at [1244, 332] on div "Order History" at bounding box center [1254, 327] width 116 height 29
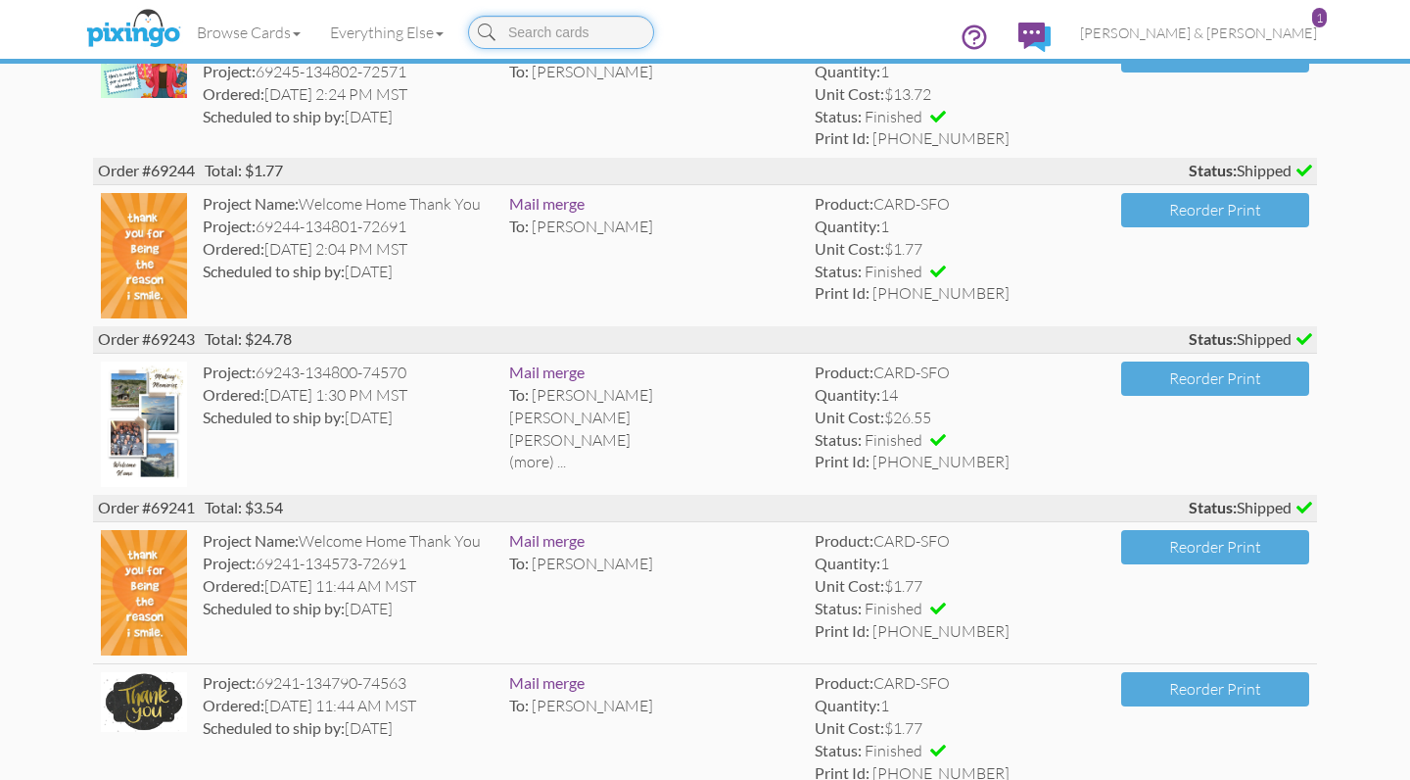
scroll to position [1863, 0]
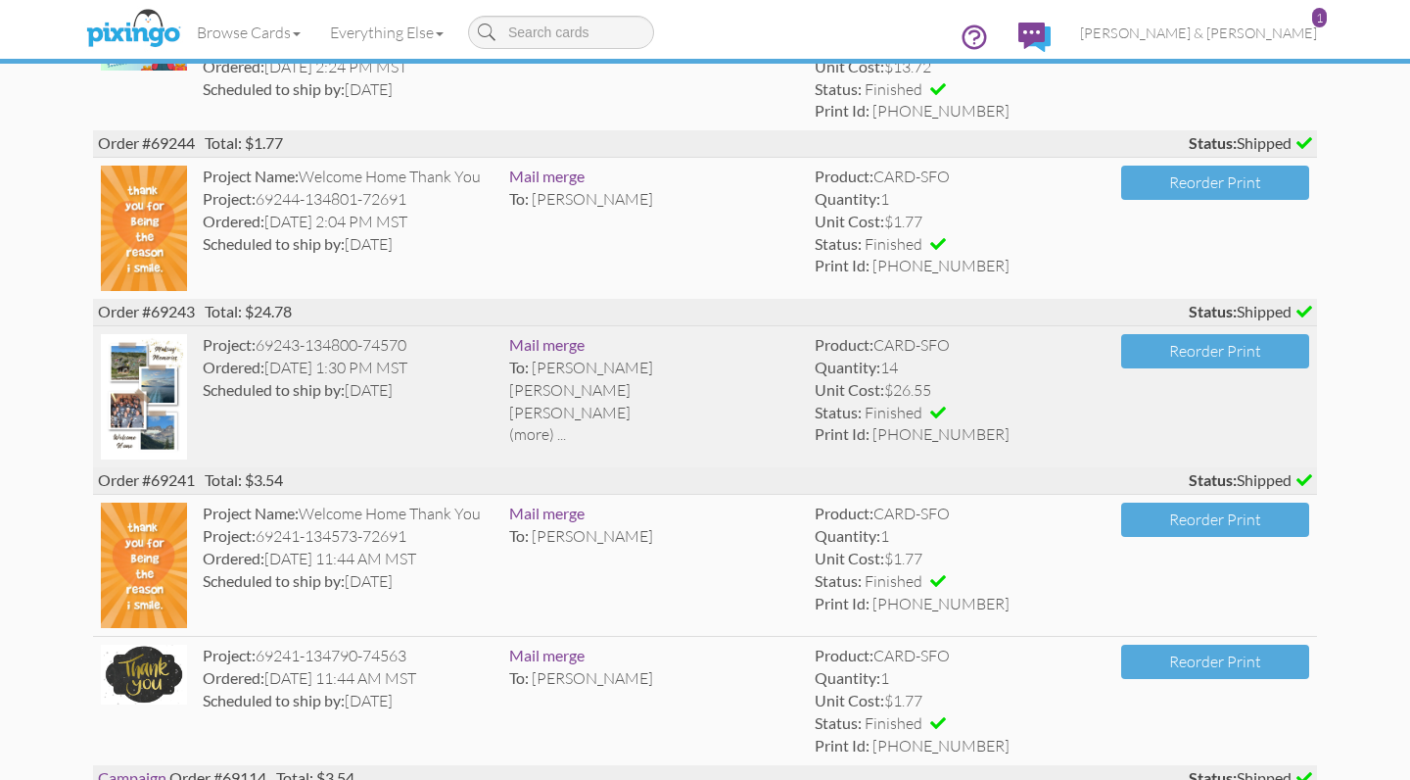
click at [540, 423] on div "(more) ..." at bounding box center [654, 434] width 291 height 23
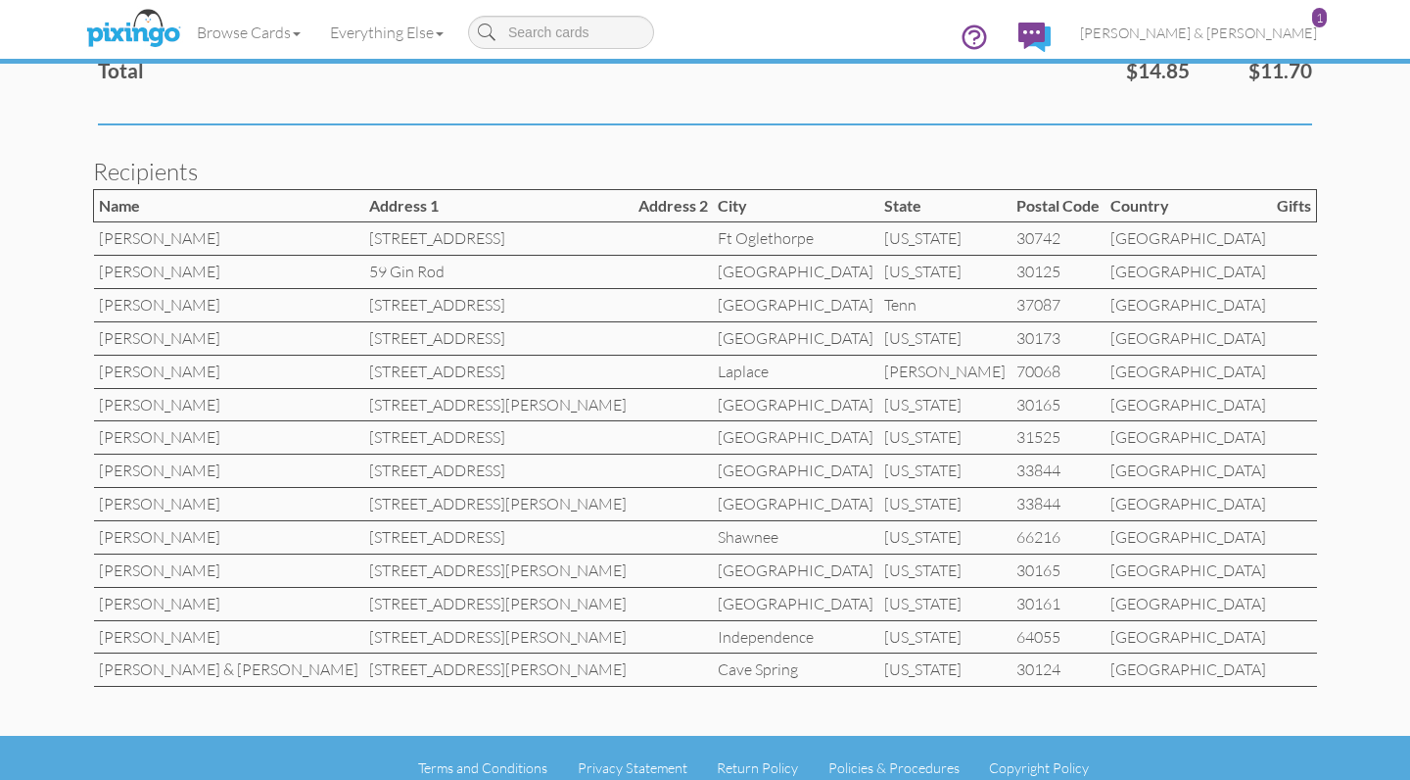
scroll to position [995, 0]
click at [155, 459] on td "[PERSON_NAME]" at bounding box center [229, 471] width 271 height 33
click at [156, 489] on td "[PERSON_NAME]" at bounding box center [229, 505] width 271 height 33
